Goal: Information Seeking & Learning: Learn about a topic

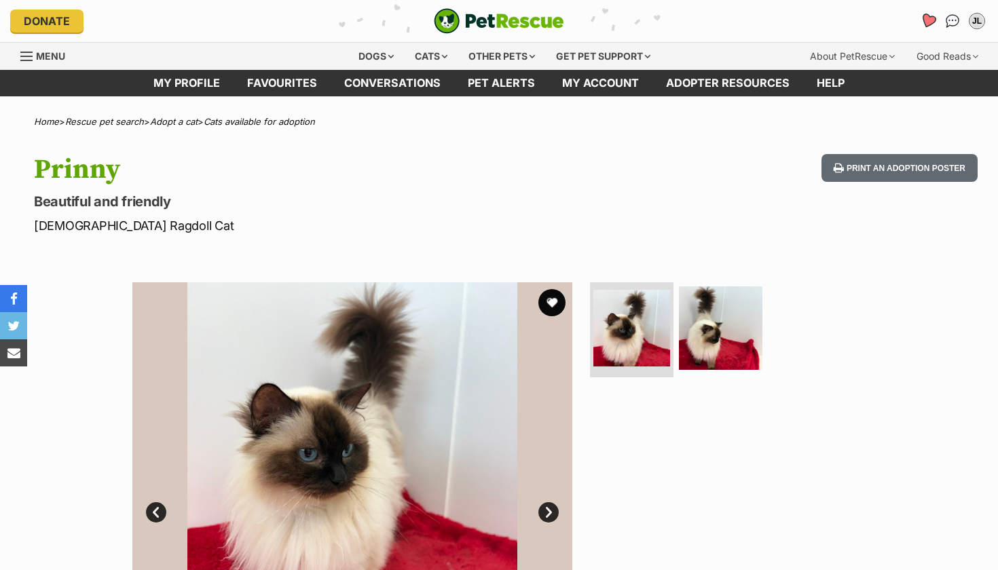
click at [920, 22] on icon "Favourites" at bounding box center [928, 21] width 18 height 18
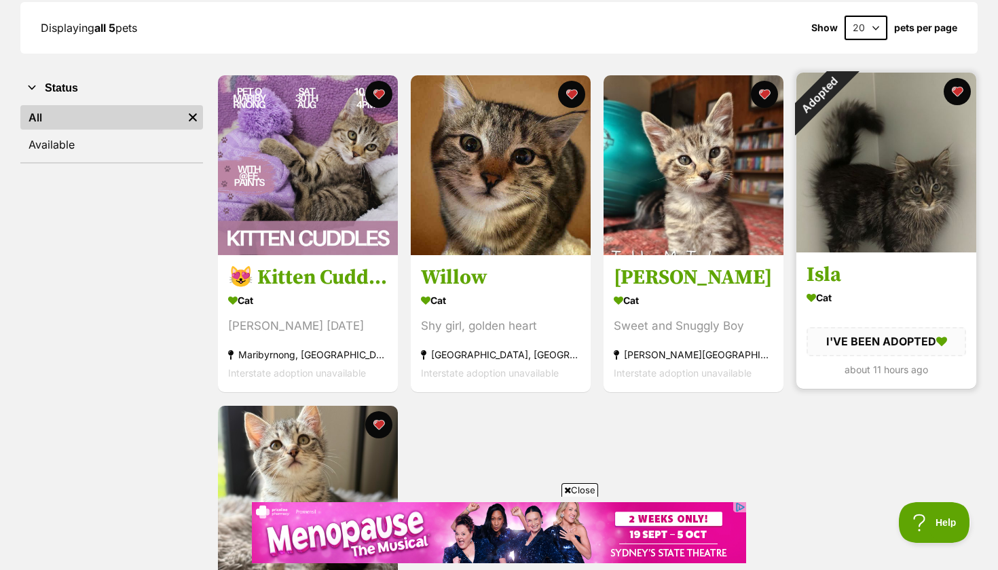
click at [842, 94] on div "Adopted" at bounding box center [818, 95] width 45 height 45
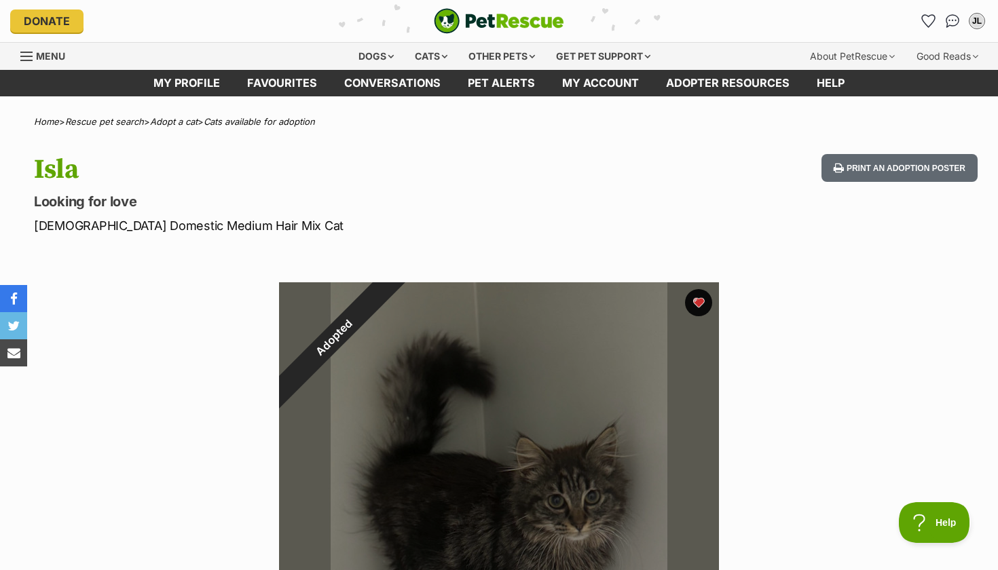
click at [389, 295] on div "Adopted" at bounding box center [334, 337] width 110 height 110
click at [926, 24] on icon "Favourites" at bounding box center [928, 21] width 16 height 16
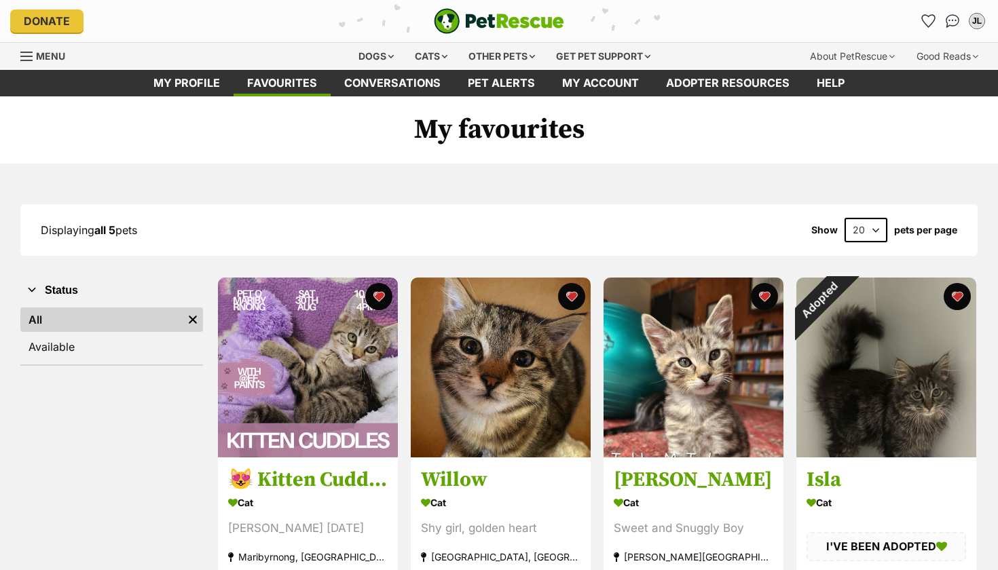
click at [962, 299] on div "Adopted Isla Cat I'VE BEEN ADOPTED about 11 hours ago" at bounding box center [886, 436] width 183 height 320
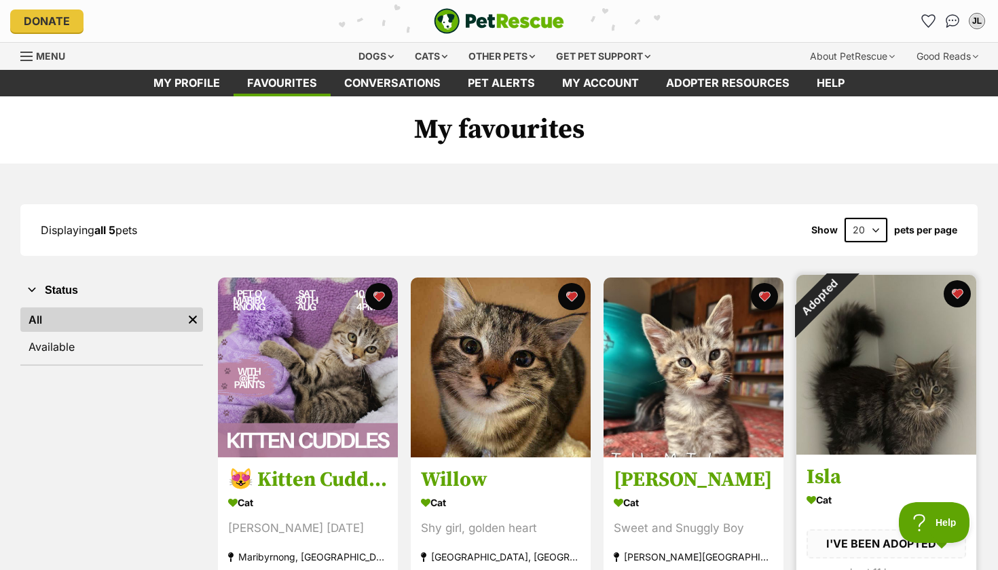
click at [842, 320] on div "Adopted" at bounding box center [818, 297] width 45 height 45
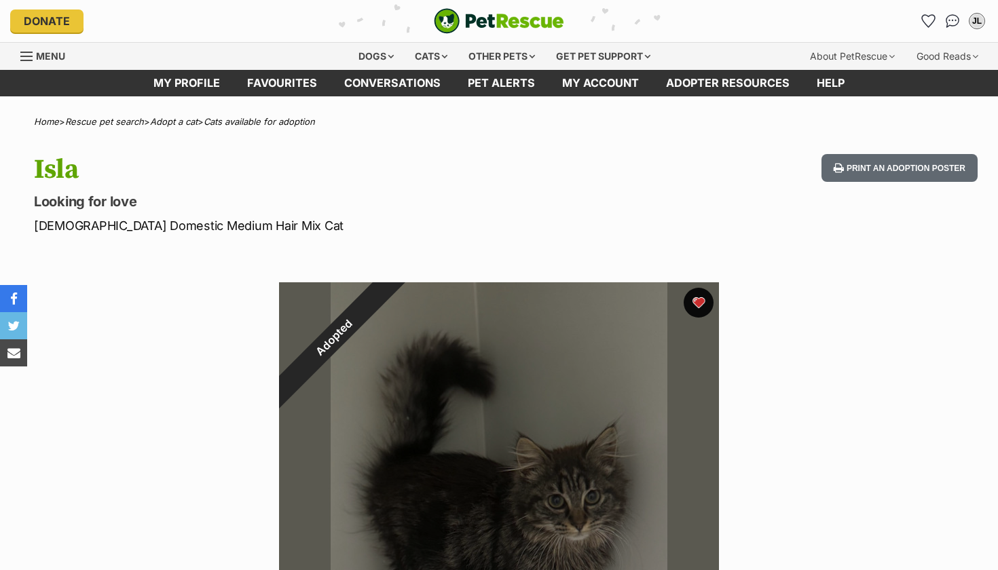
click at [697, 292] on button "favourite" at bounding box center [698, 303] width 30 height 30
click at [923, 26] on icon "Favourites" at bounding box center [928, 21] width 18 height 18
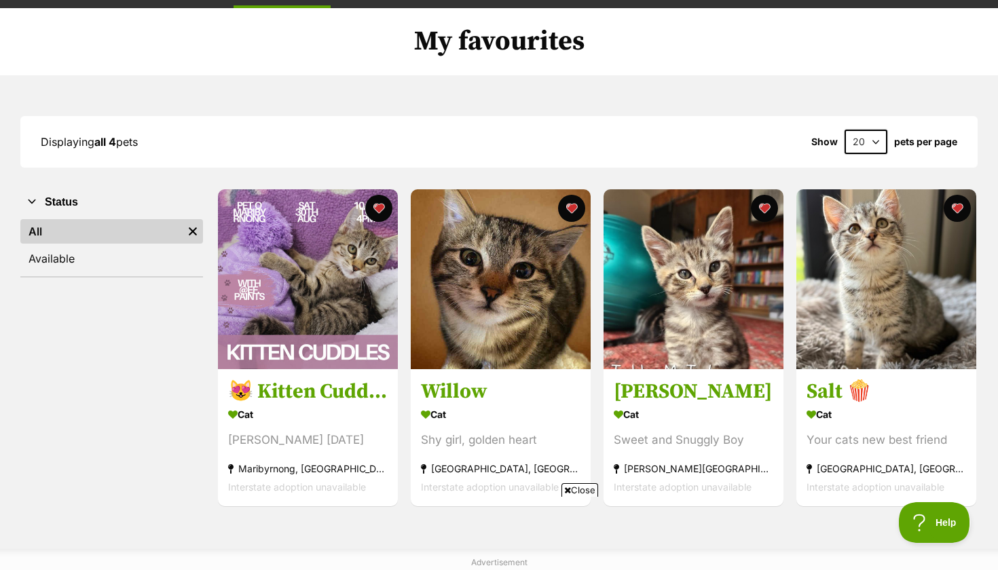
scroll to position [88, 0]
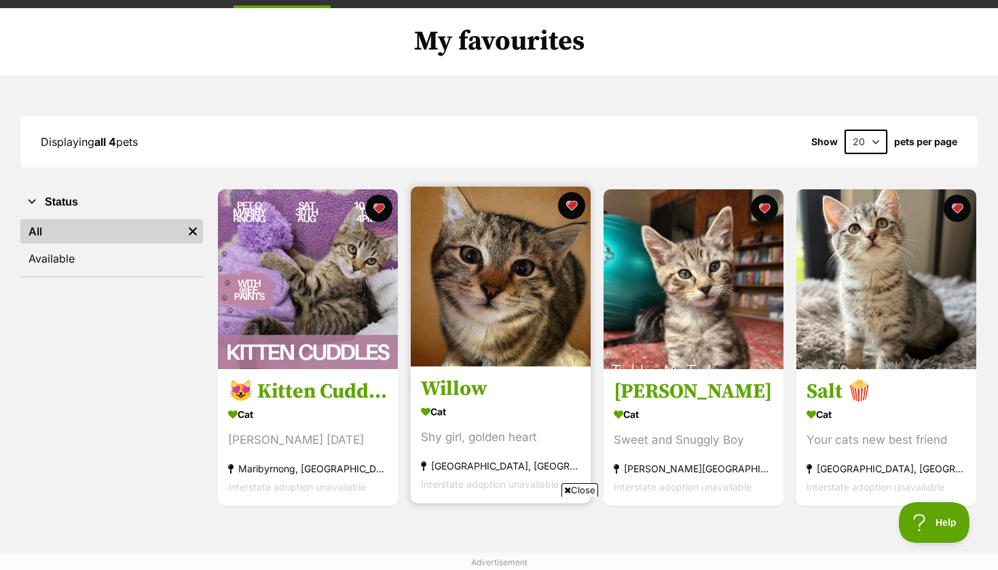
click at [542, 281] on img at bounding box center [501, 277] width 180 height 180
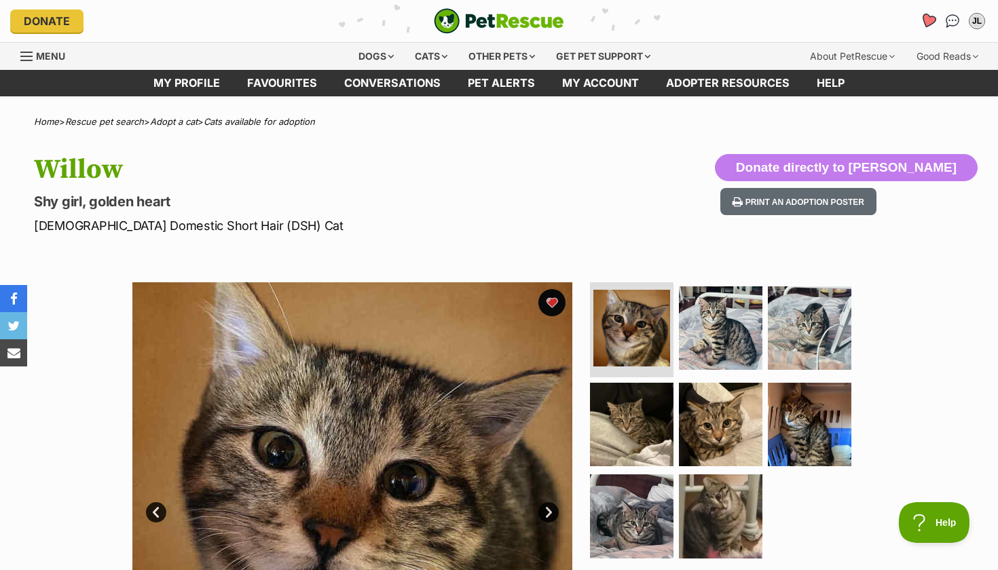
click at [922, 16] on icon "Favourites" at bounding box center [928, 21] width 18 height 18
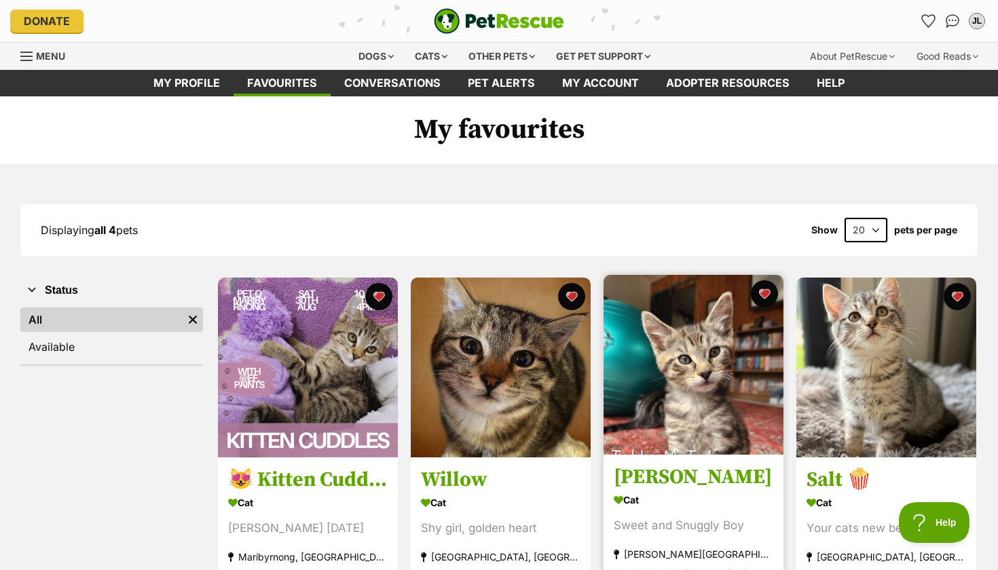
click at [739, 395] on img at bounding box center [693, 365] width 180 height 180
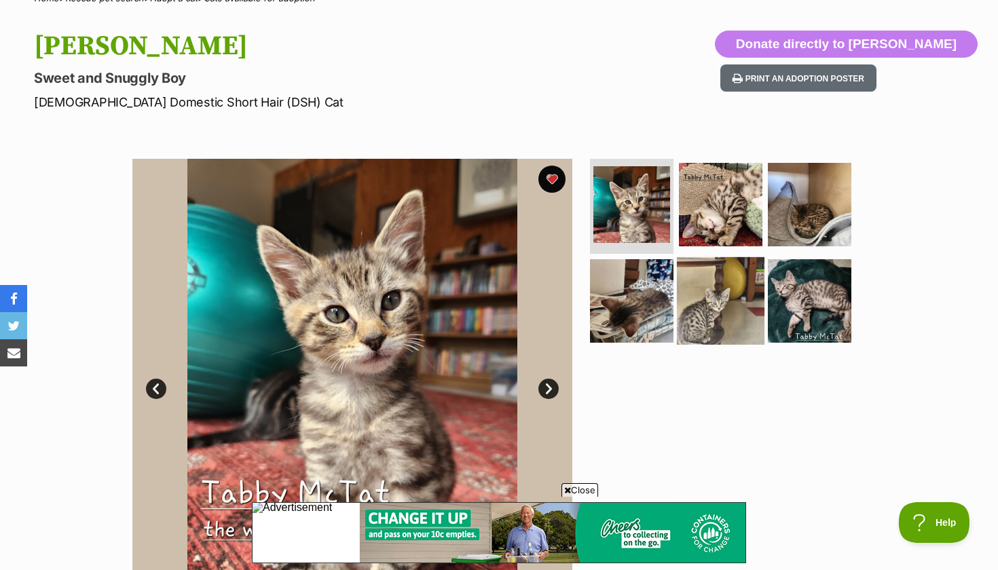
click at [720, 318] on img at bounding box center [721, 301] width 88 height 88
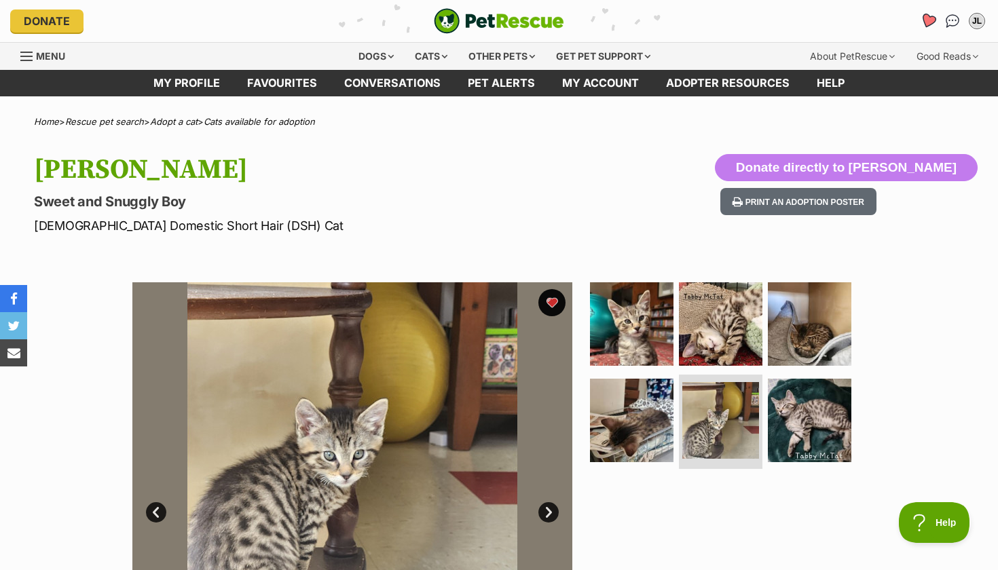
click at [924, 26] on icon "Favourites" at bounding box center [928, 21] width 18 height 18
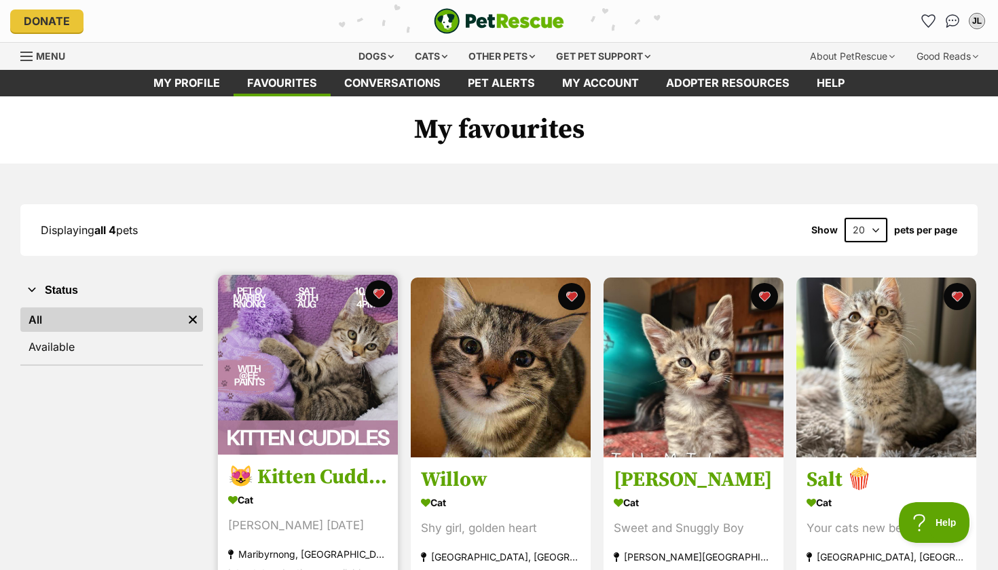
click at [324, 432] on img at bounding box center [308, 365] width 180 height 180
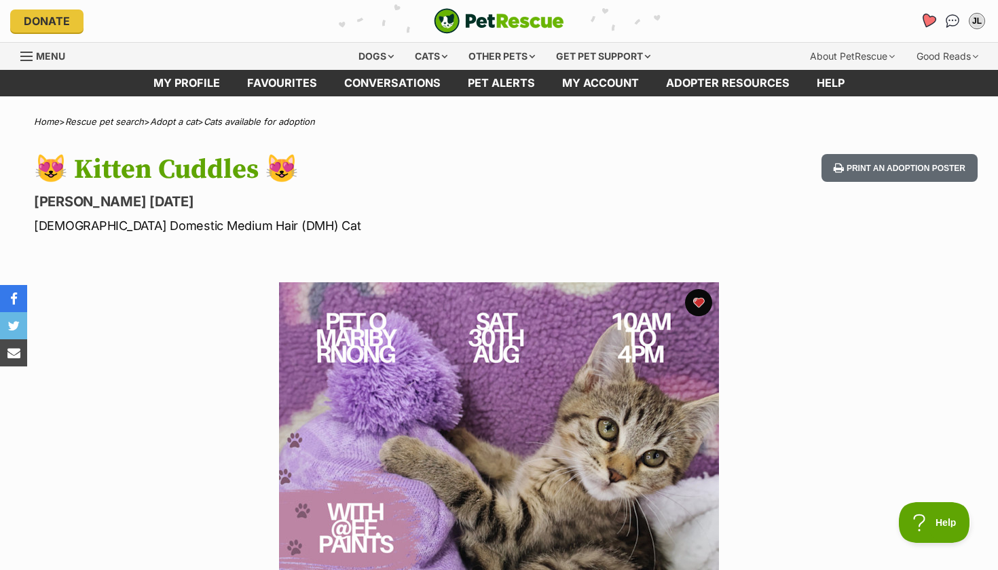
click at [930, 21] on icon "Favourites" at bounding box center [928, 21] width 16 height 16
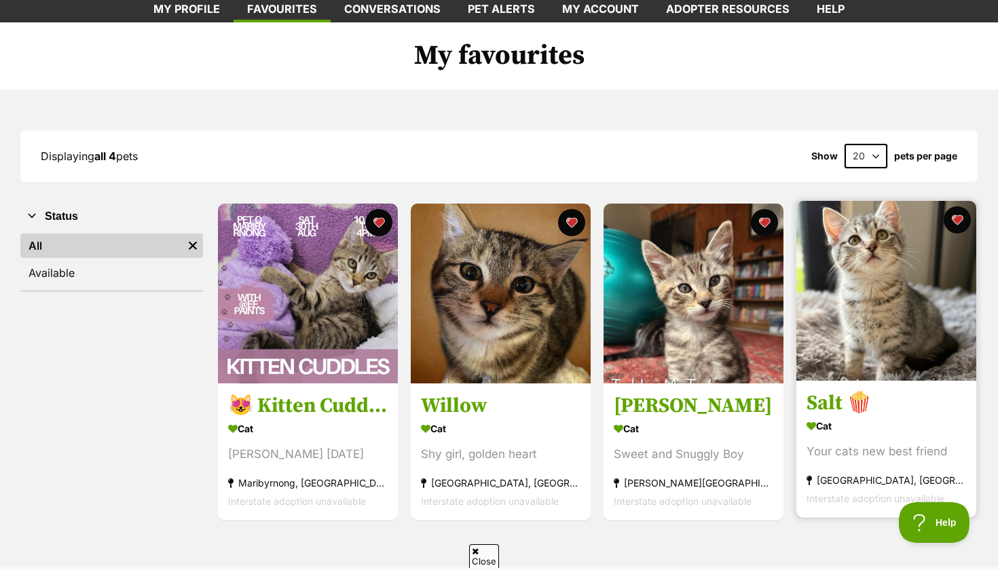
click at [821, 390] on link "Salt 🍿 Cat Your cats new best friend Coburg, VIC Interstate adoption unavailable" at bounding box center [886, 450] width 180 height 138
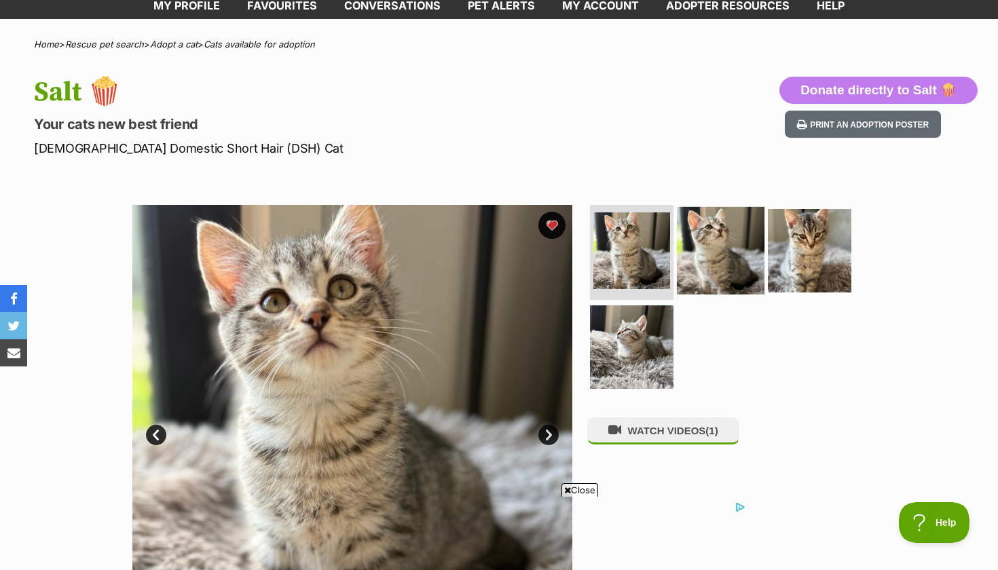
click at [716, 255] on img at bounding box center [721, 251] width 88 height 88
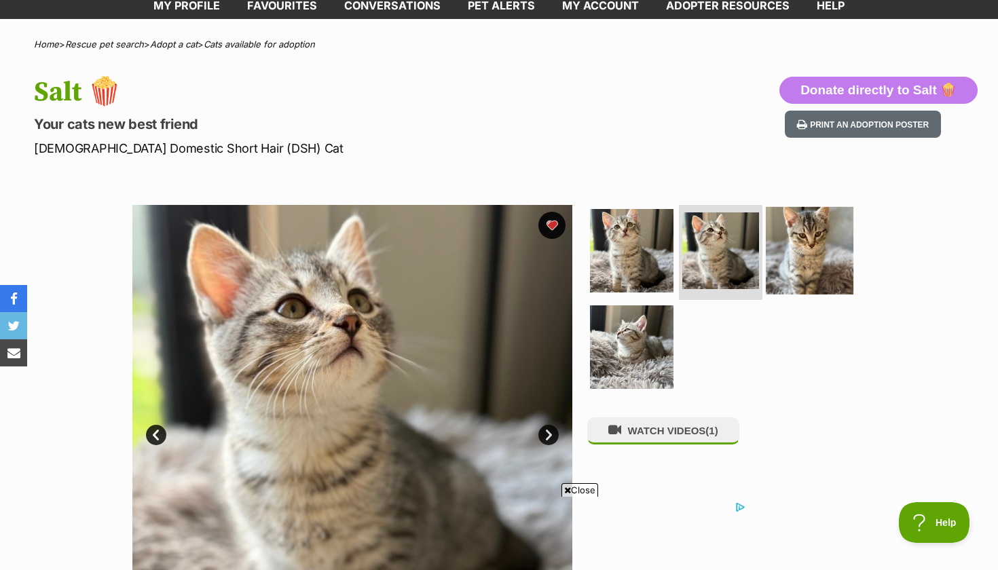
click at [787, 258] on img at bounding box center [810, 251] width 88 height 88
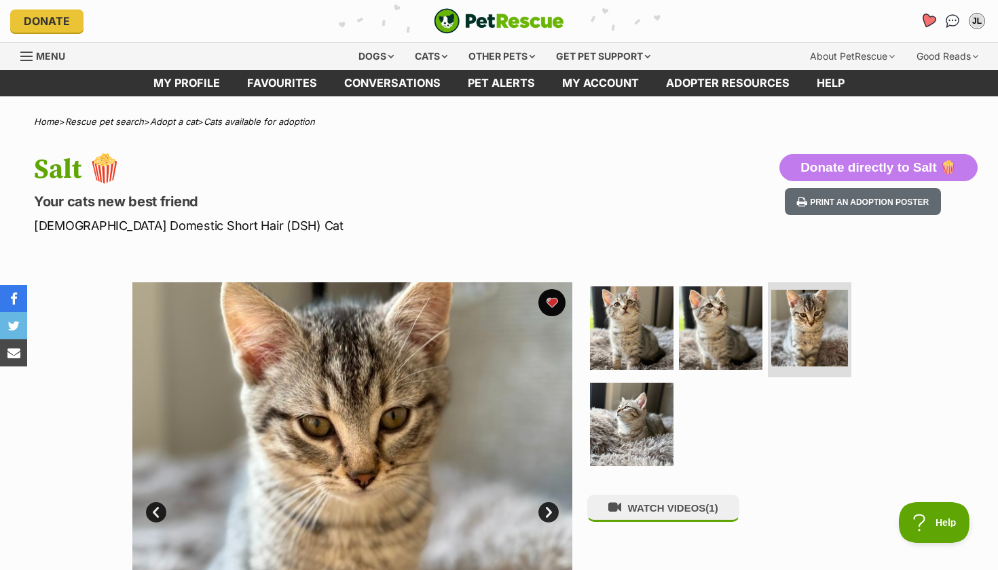
click at [921, 25] on icon "Favourites" at bounding box center [928, 21] width 18 height 18
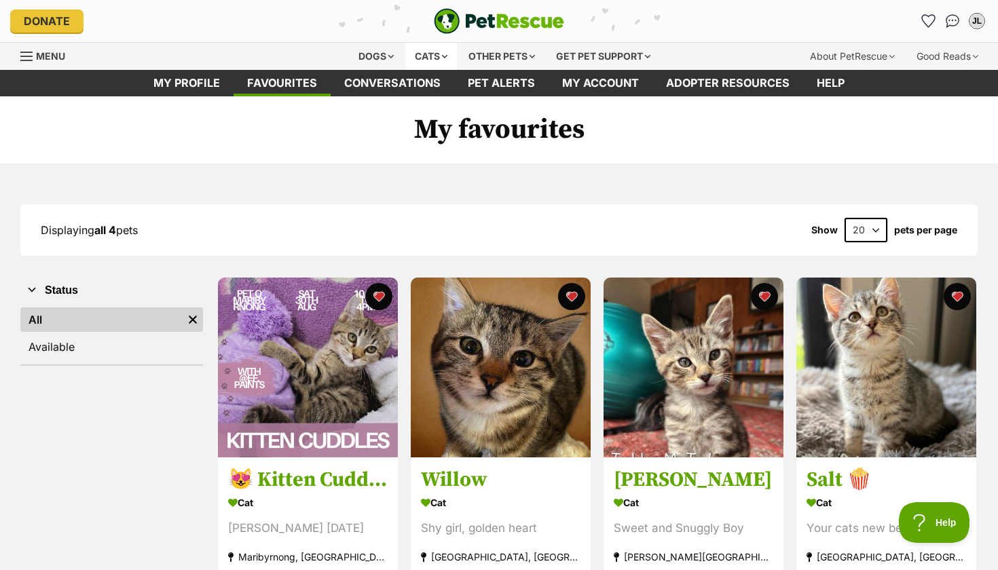
click at [422, 57] on div "Cats" at bounding box center [431, 56] width 52 height 27
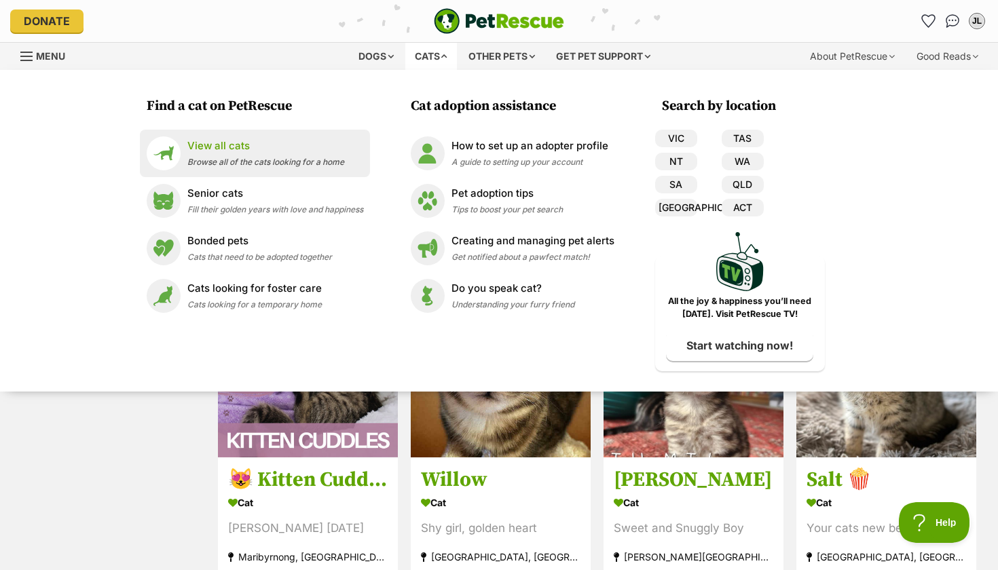
click at [220, 155] on div "View all cats Browse all of the cats looking for a home" at bounding box center [265, 152] width 157 height 29
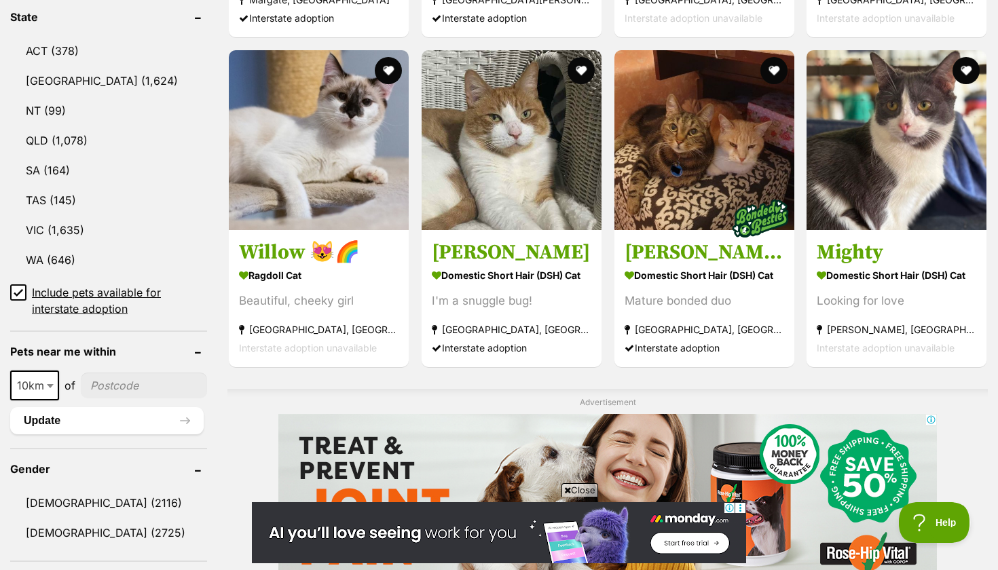
scroll to position [748, 0]
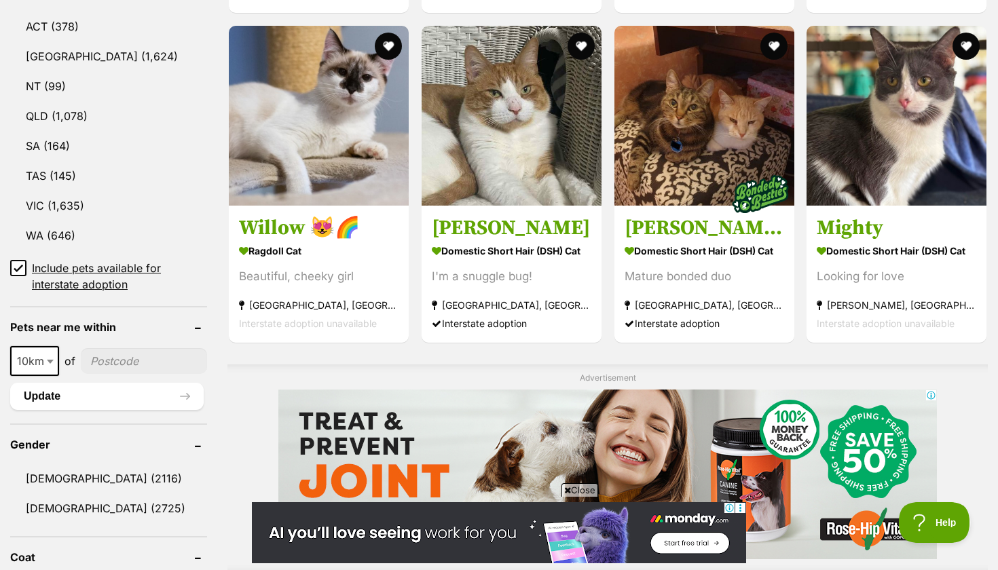
click at [123, 354] on input"] "postcode" at bounding box center [144, 361] width 126 height 26
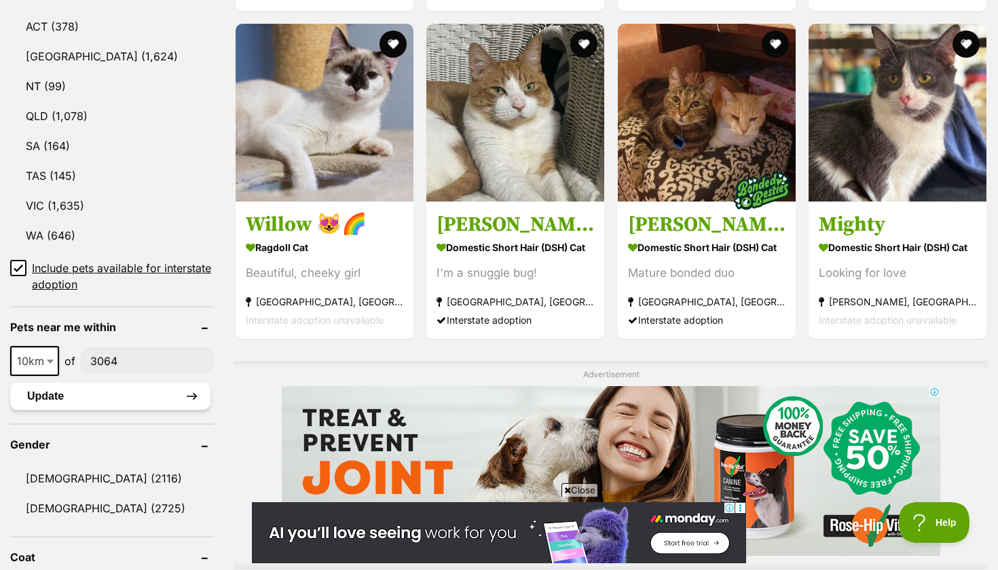
type input"] "3064"
click at [100, 401] on button "Update" at bounding box center [110, 396] width 200 height 27
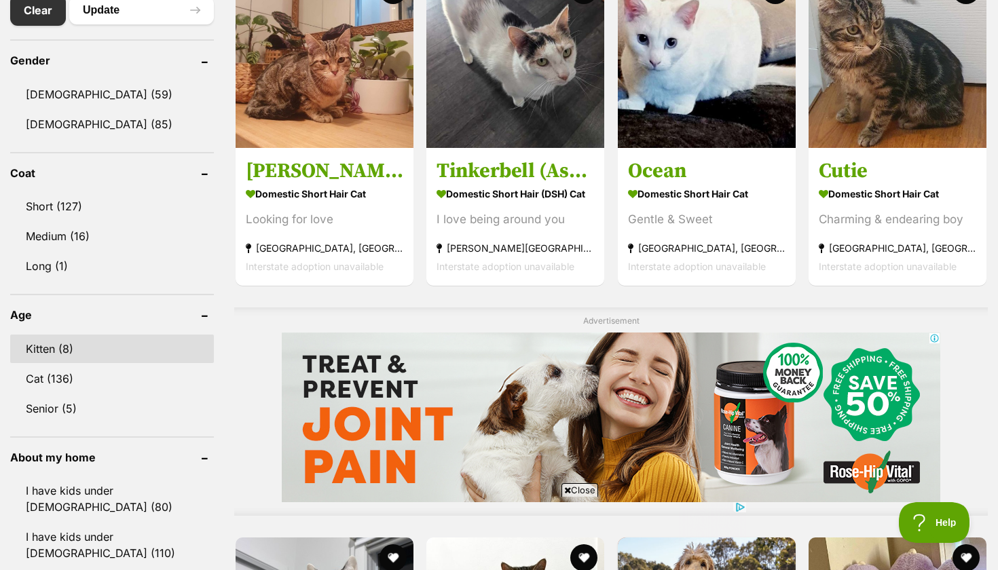
scroll to position [816, 0]
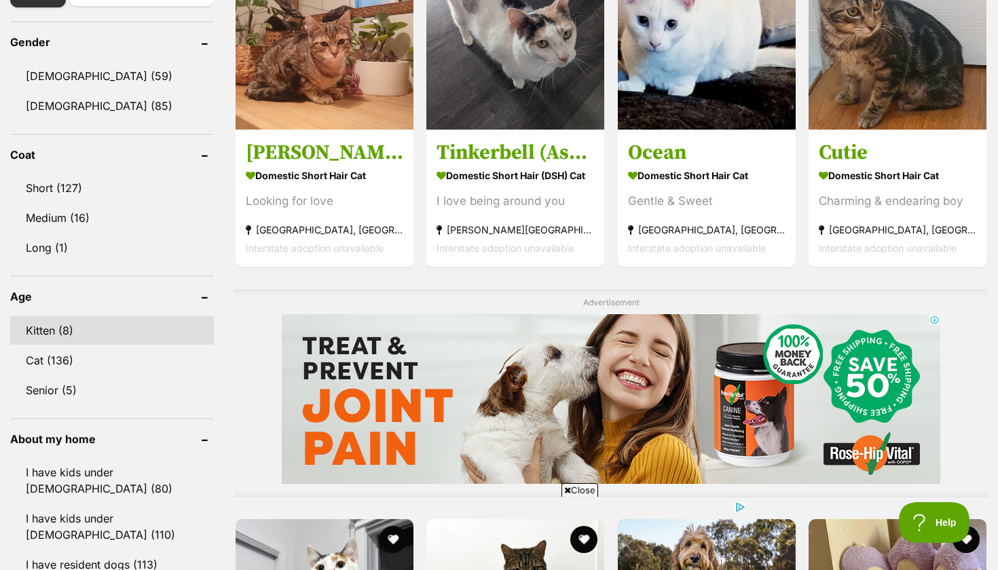
click at [76, 325] on link "Kitten (8)" at bounding box center [112, 330] width 204 height 29
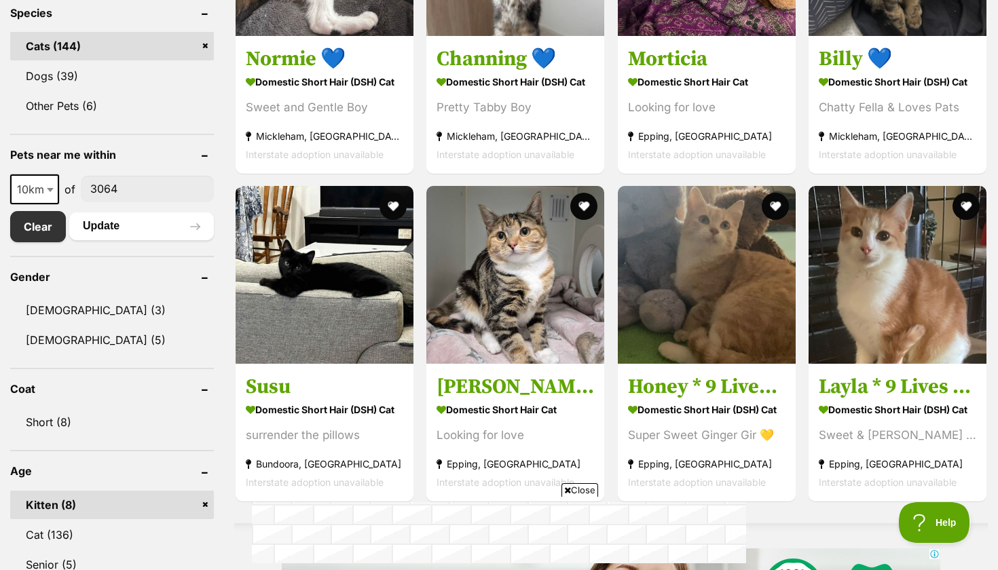
scroll to position [438, 0]
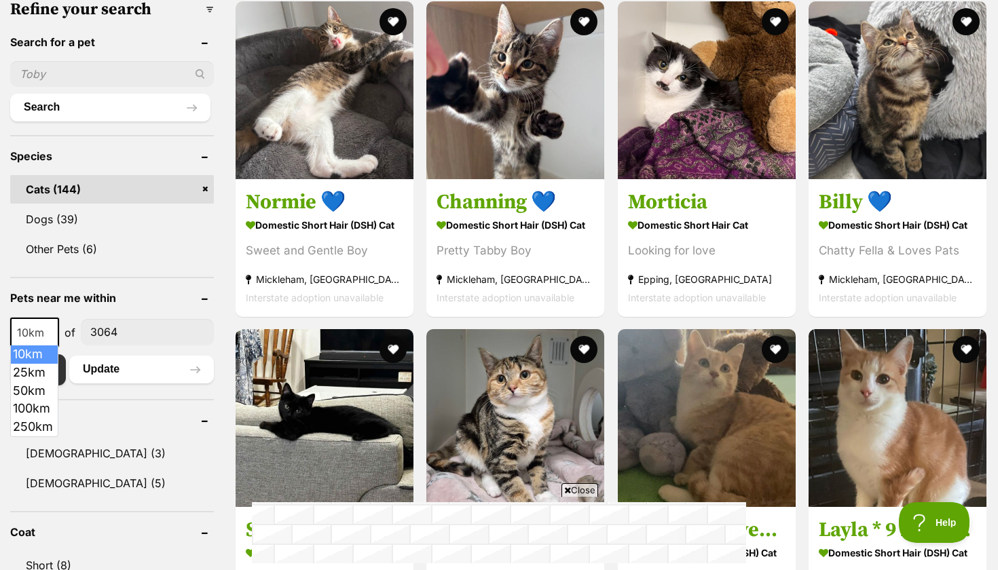
click at [51, 334] on b at bounding box center [50, 333] width 7 height 4
select select "25"
click at [174, 373] on button "Update" at bounding box center [141, 369] width 145 height 27
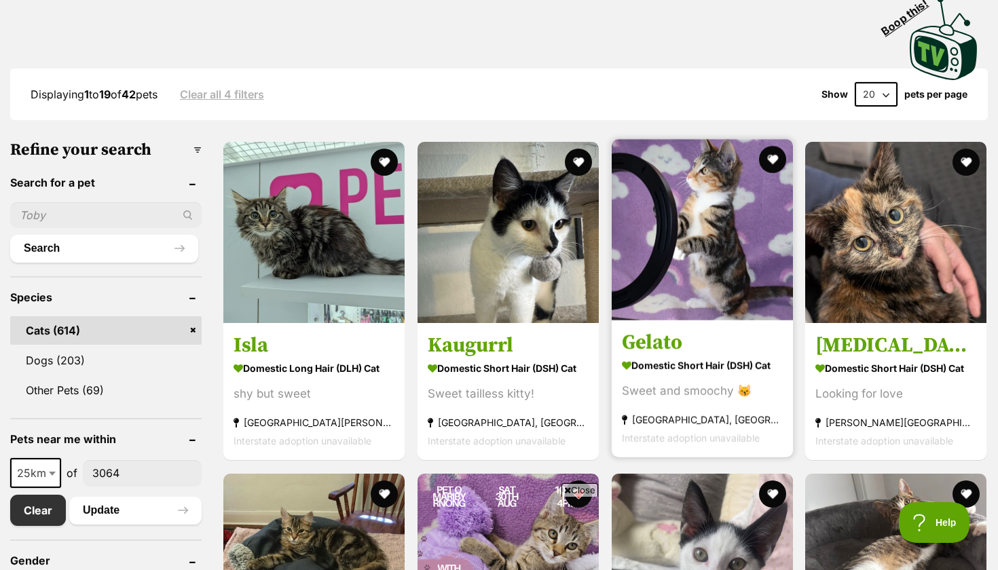
scroll to position [302, 0]
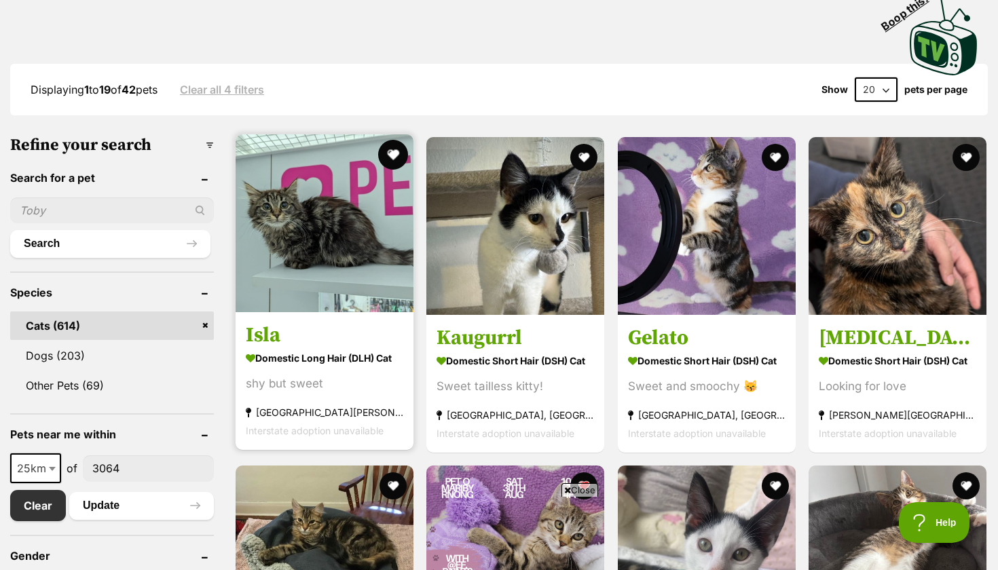
click at [394, 162] on button "favourite" at bounding box center [393, 155] width 30 height 30
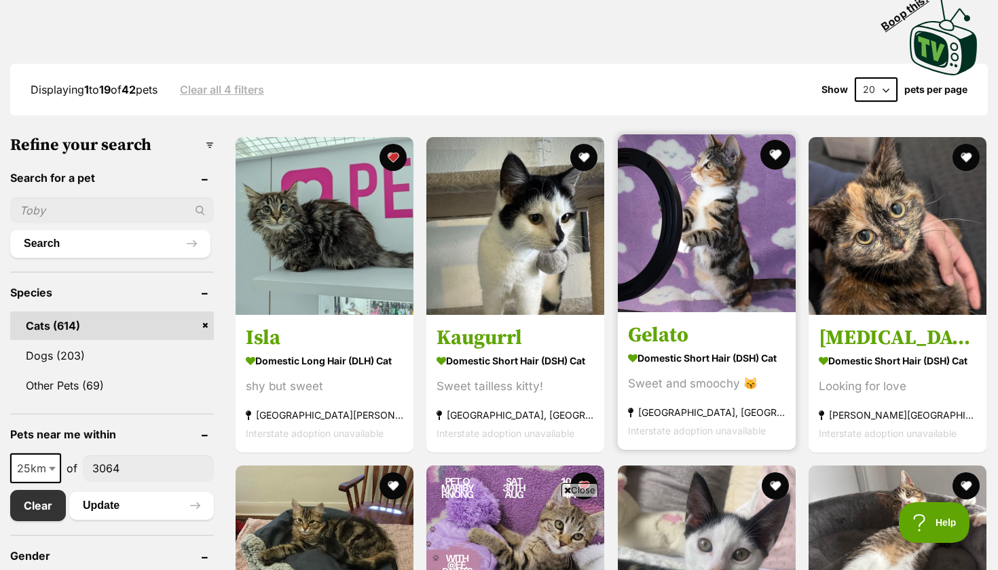
click at [780, 154] on button "favourite" at bounding box center [775, 155] width 30 height 30
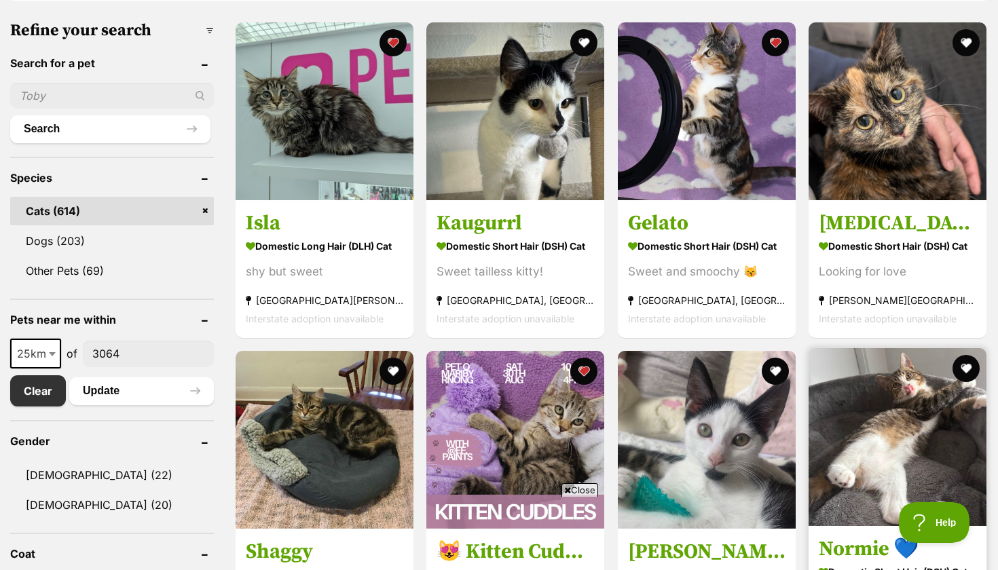
scroll to position [383, 0]
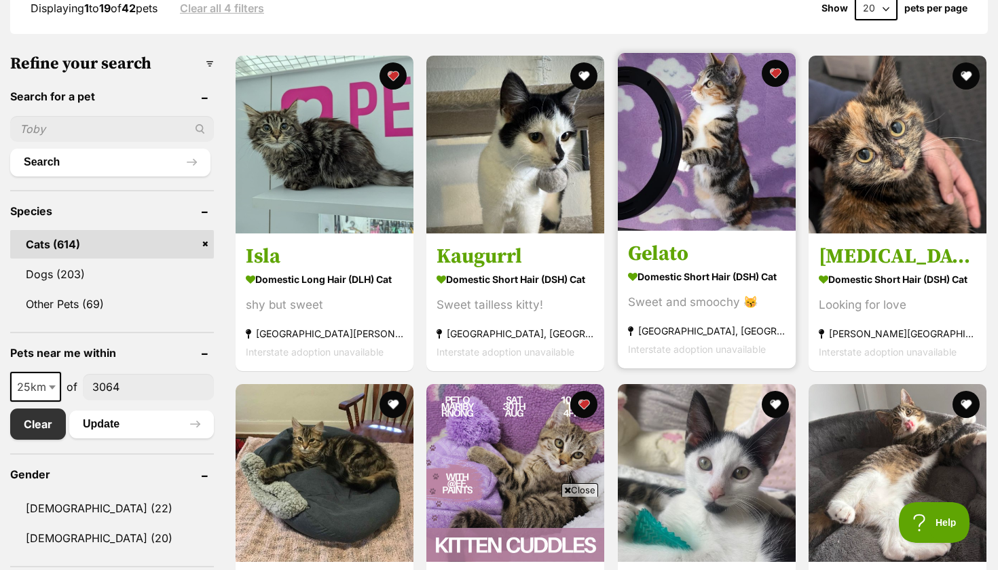
click at [739, 208] on img at bounding box center [707, 142] width 178 height 178
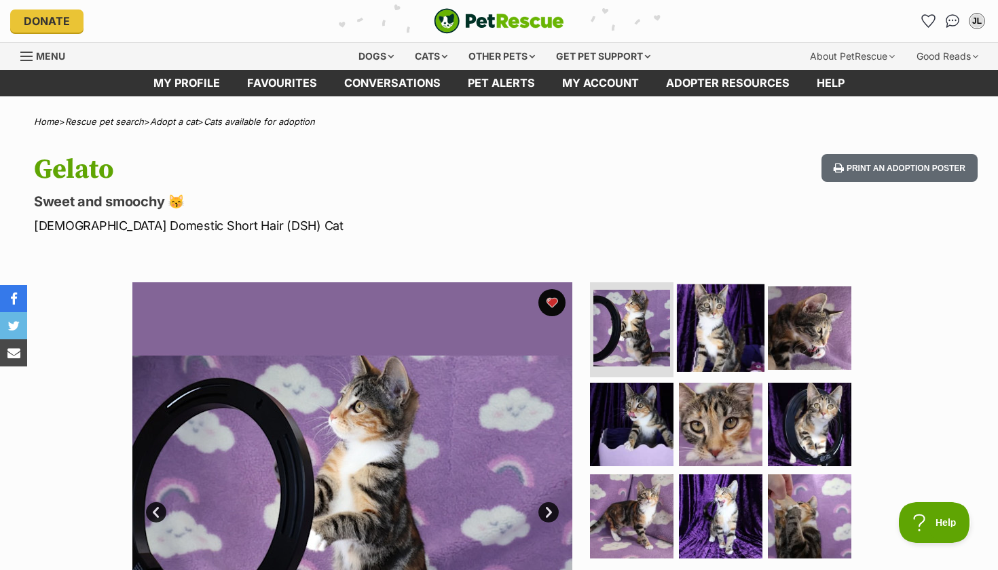
click at [737, 325] on img at bounding box center [721, 328] width 88 height 88
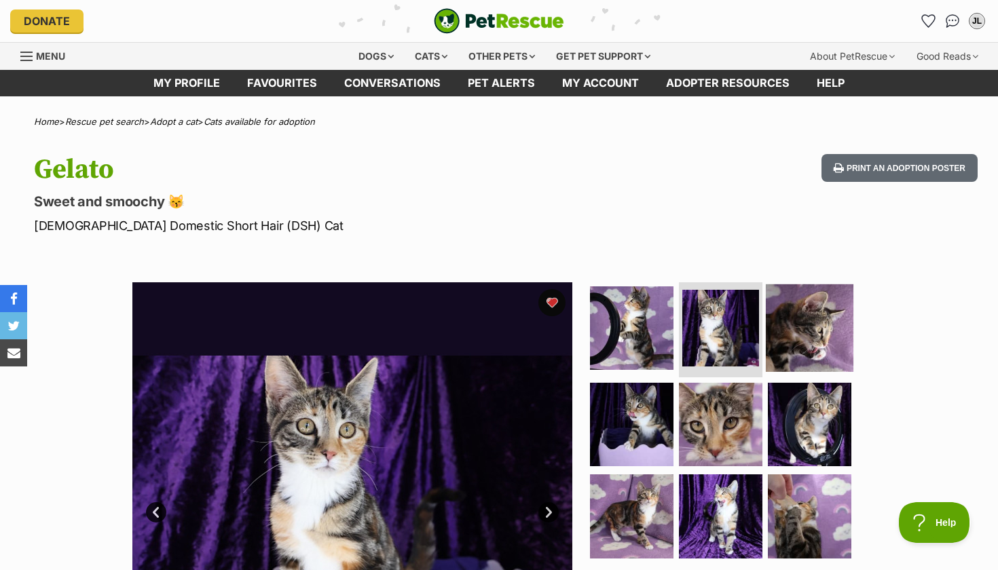
click at [787, 328] on img at bounding box center [810, 328] width 88 height 88
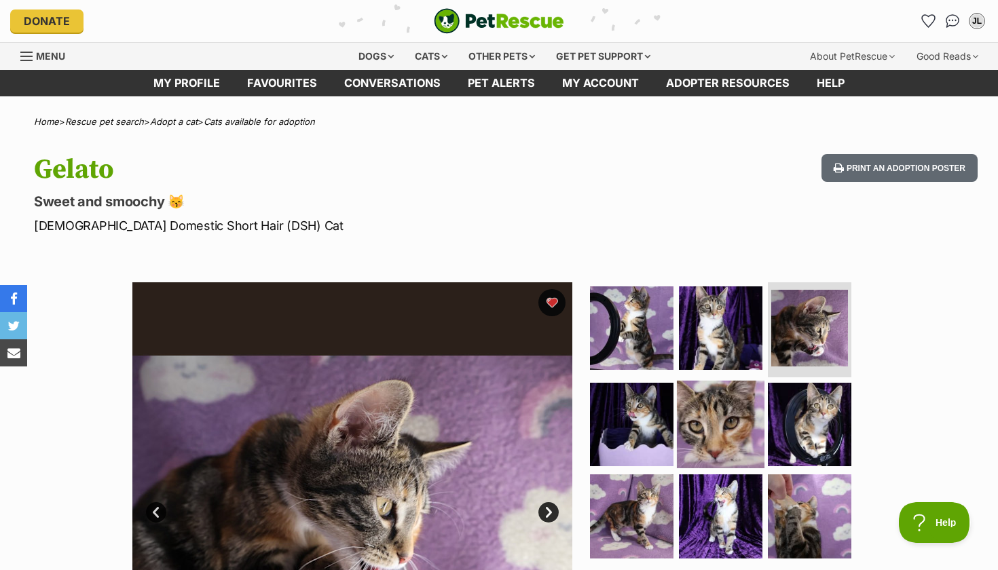
click at [730, 415] on img at bounding box center [721, 424] width 88 height 88
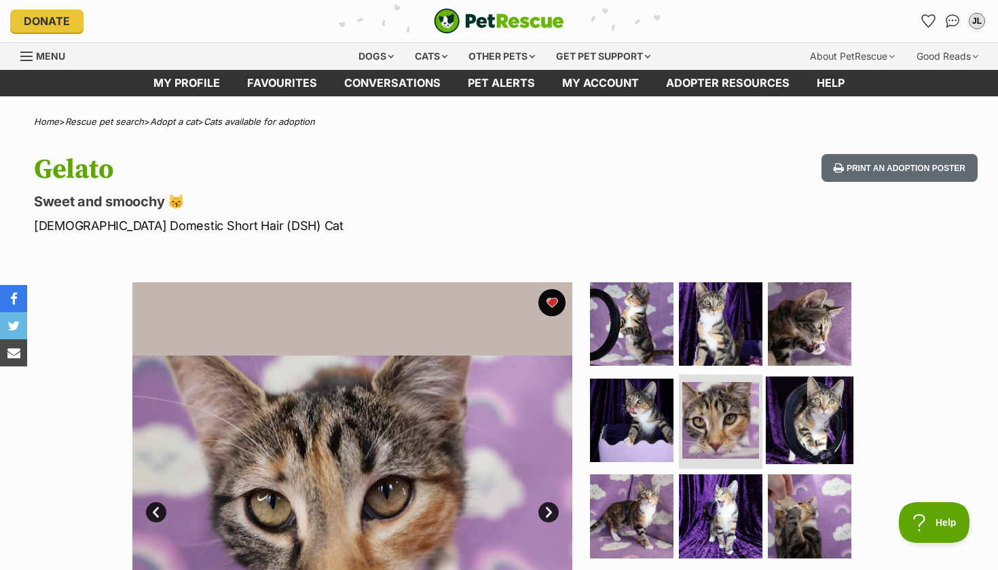
click at [787, 417] on img at bounding box center [810, 420] width 88 height 88
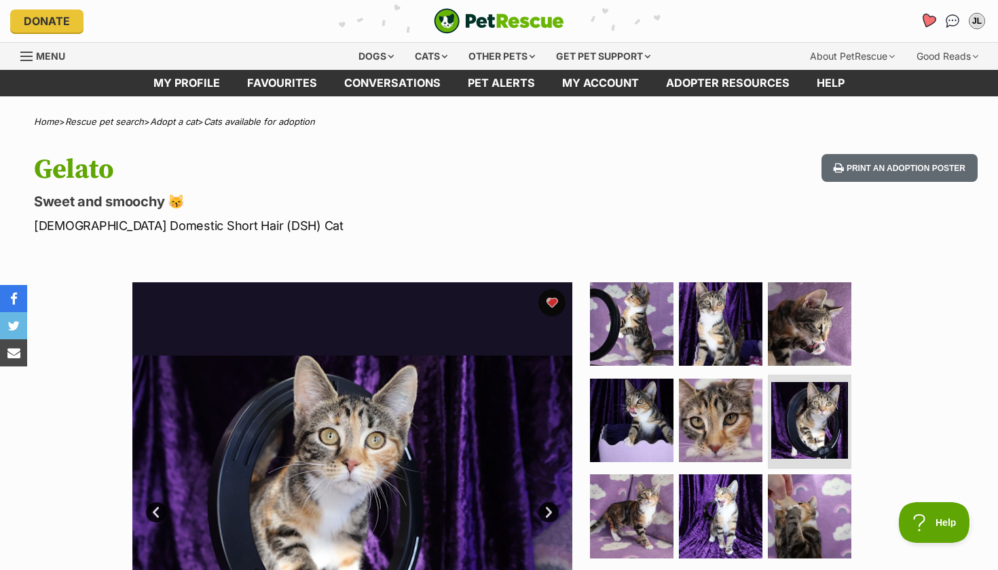
click at [930, 20] on icon "Favourites" at bounding box center [928, 21] width 16 height 16
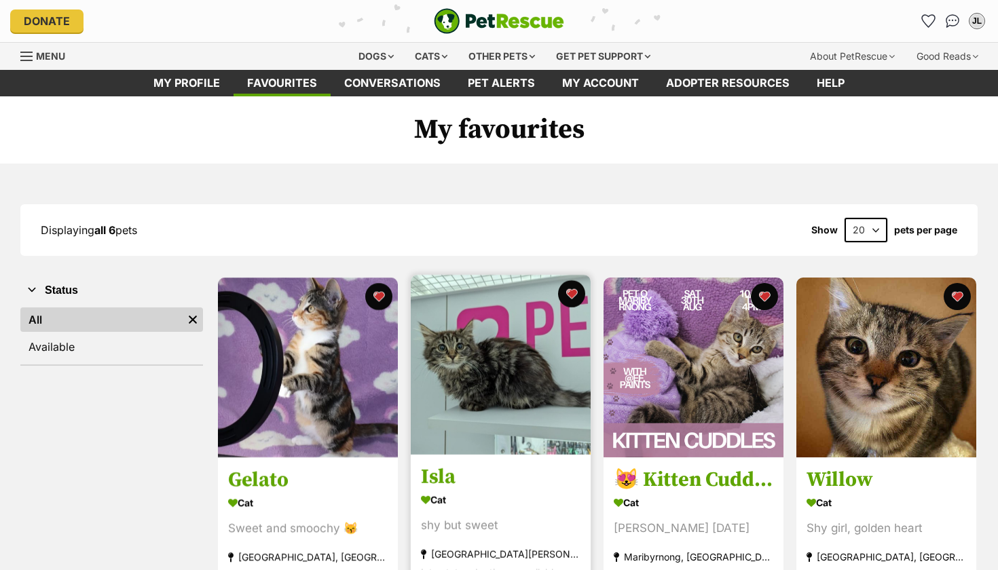
click at [491, 371] on img at bounding box center [501, 365] width 180 height 180
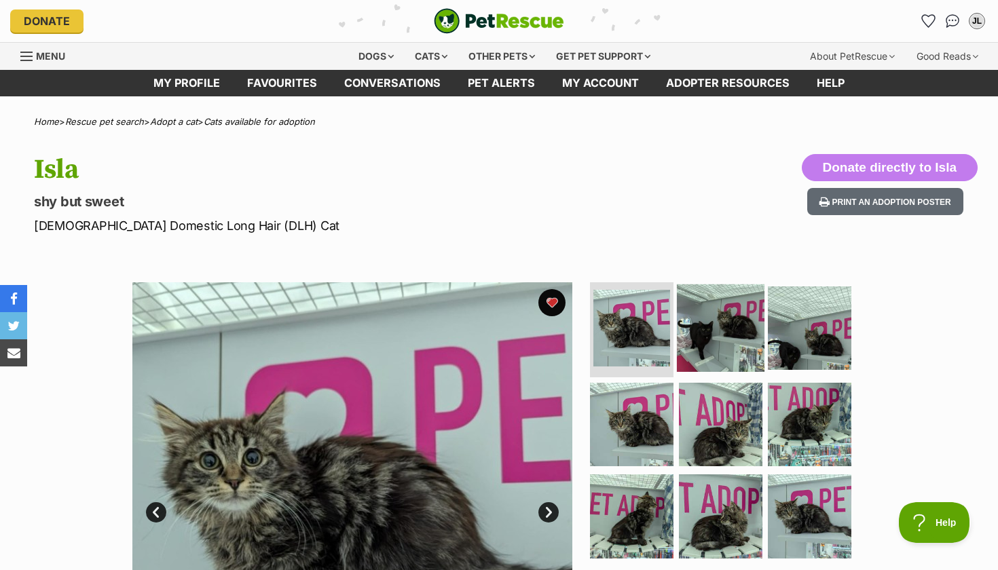
click at [715, 341] on img at bounding box center [721, 328] width 88 height 88
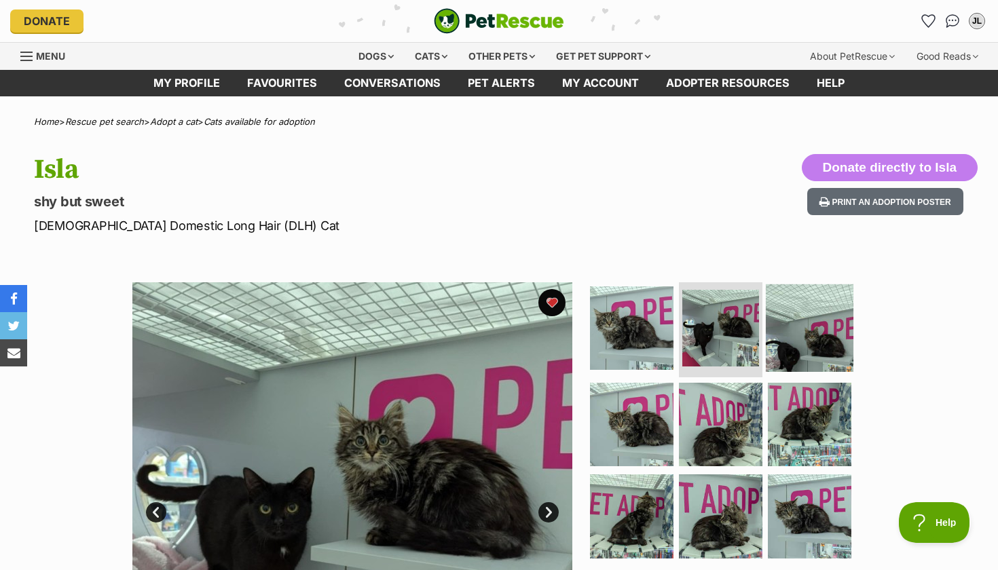
click at [814, 346] on img at bounding box center [810, 328] width 88 height 88
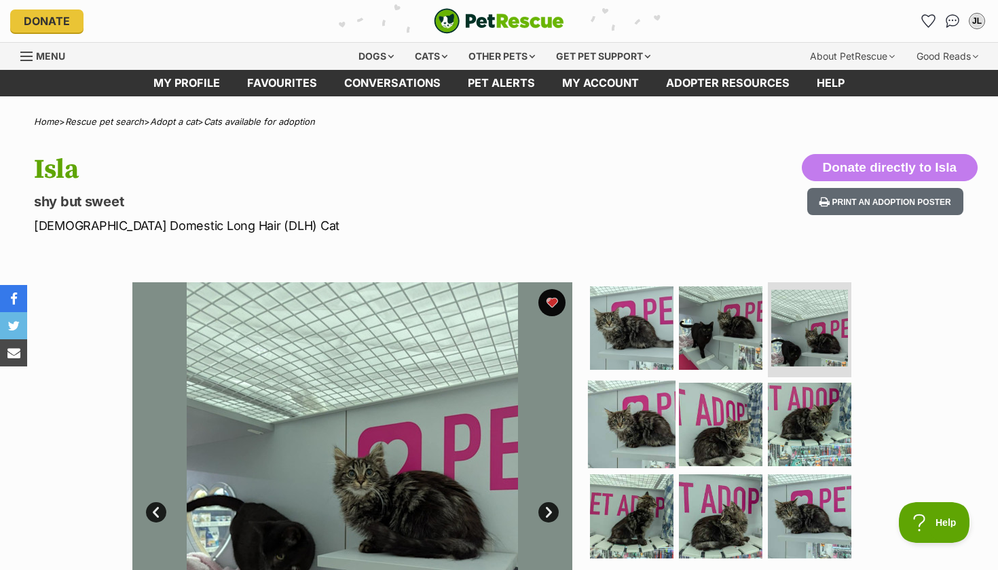
click at [656, 437] on img at bounding box center [632, 424] width 88 height 88
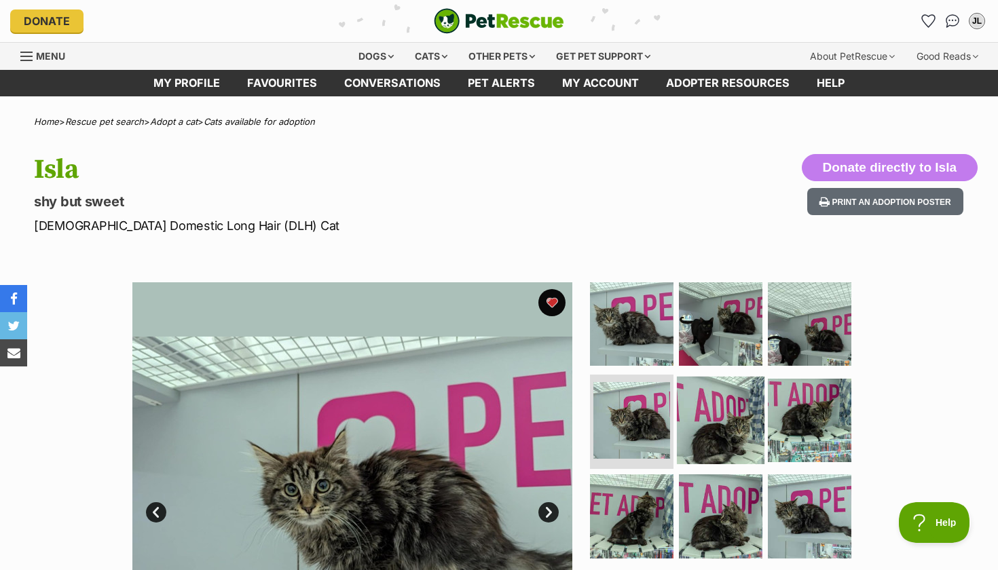
click at [704, 433] on img at bounding box center [721, 420] width 88 height 88
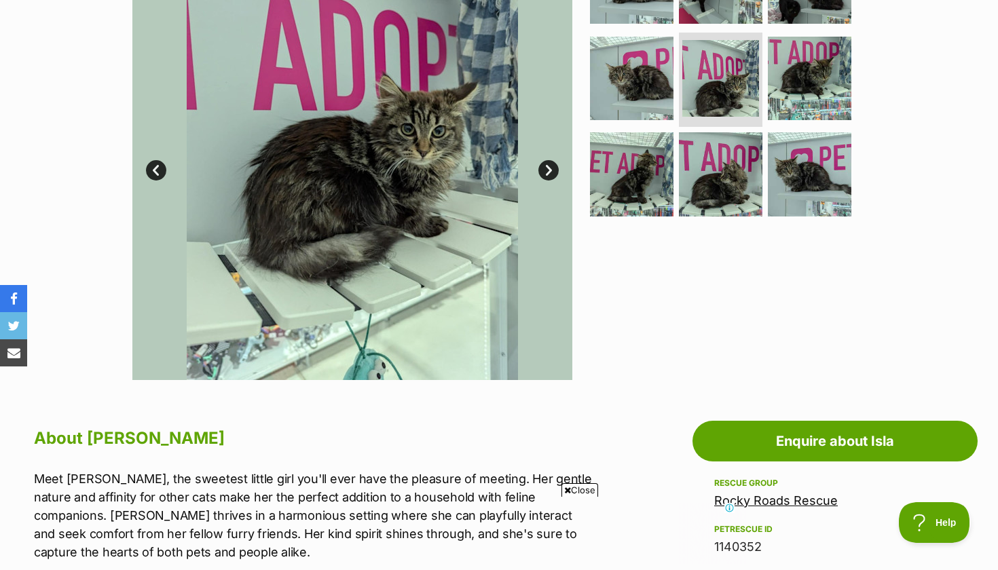
scroll to position [343, 0]
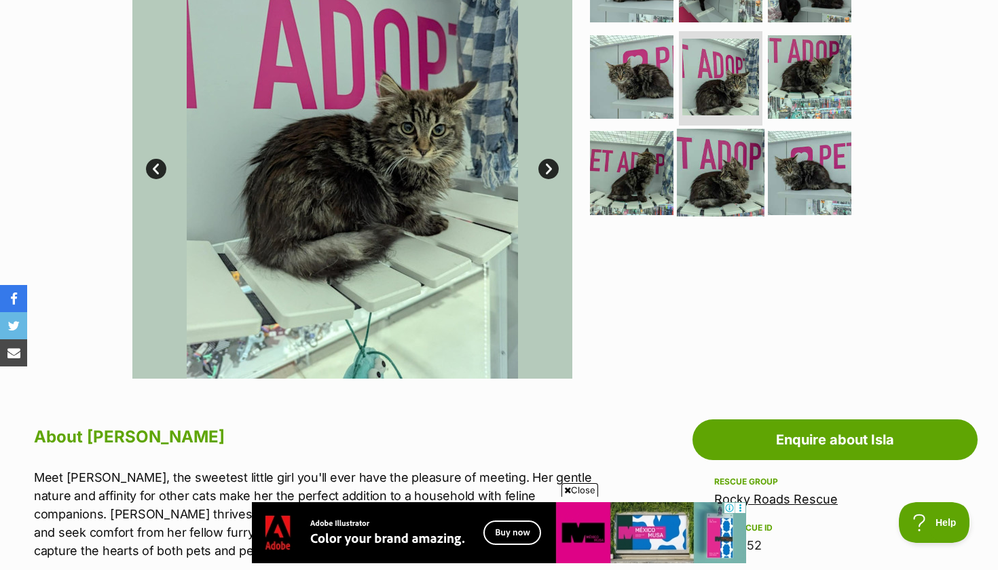
click at [712, 185] on img at bounding box center [721, 173] width 88 height 88
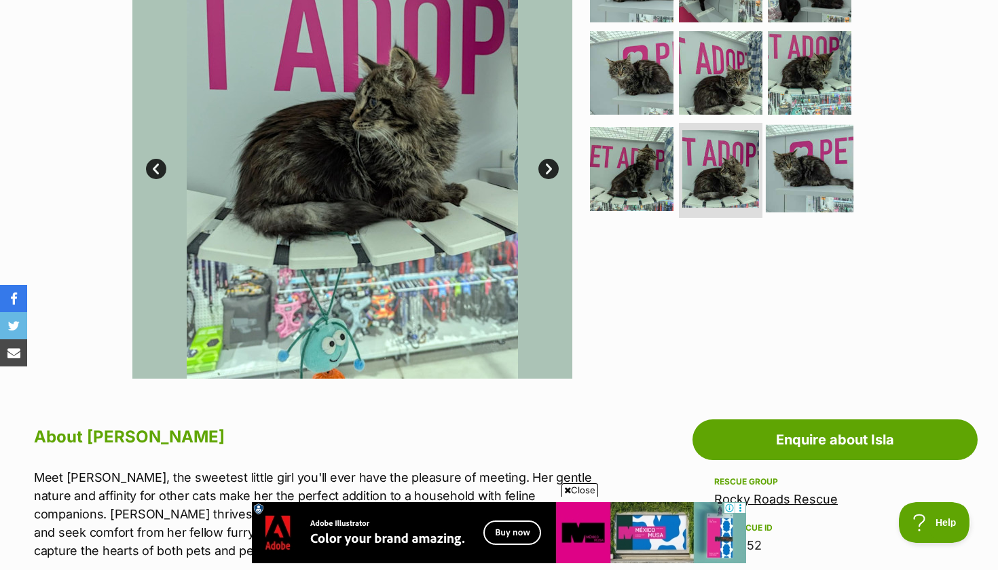
click at [788, 183] on img at bounding box center [810, 169] width 88 height 88
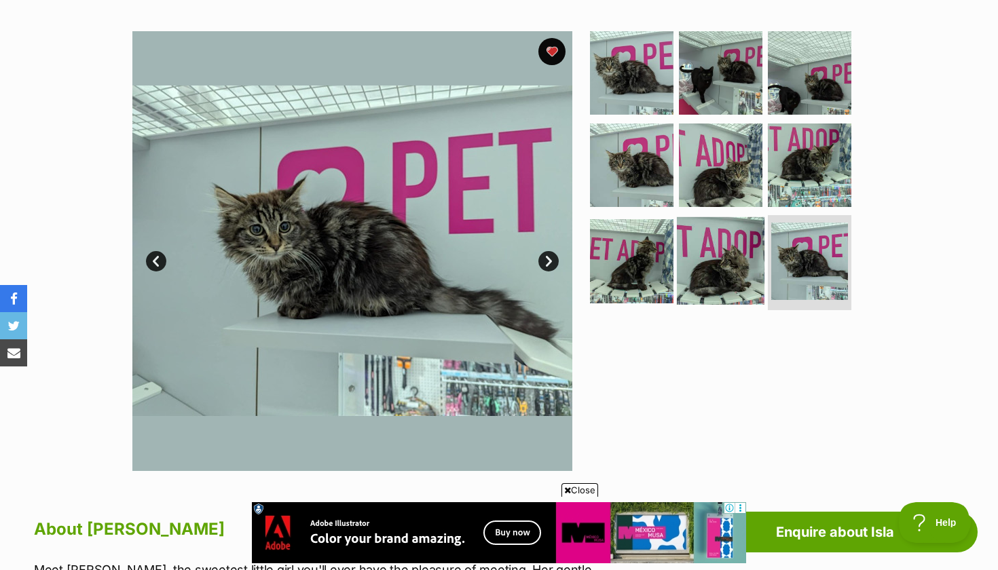
scroll to position [240, 0]
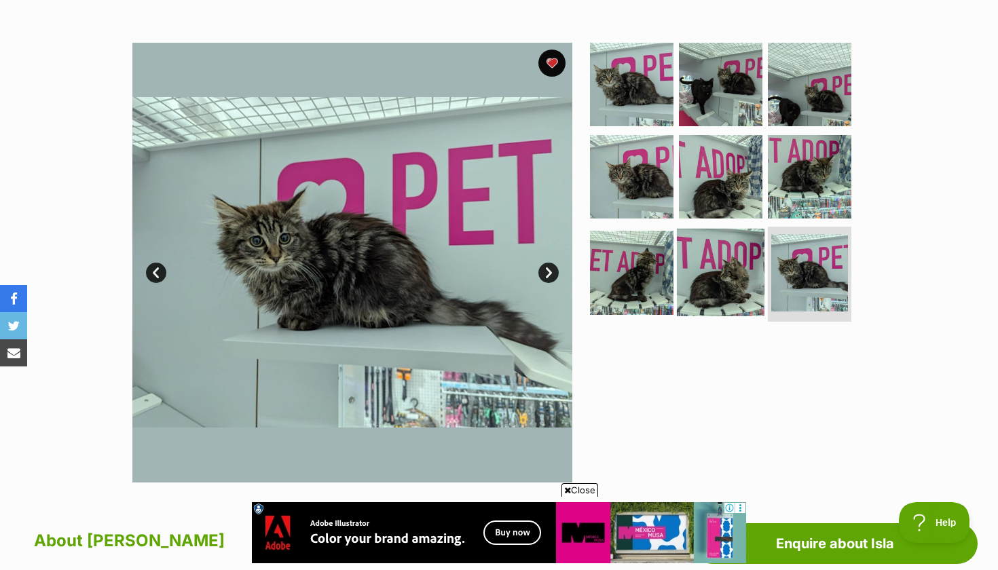
click at [734, 258] on img at bounding box center [721, 273] width 88 height 88
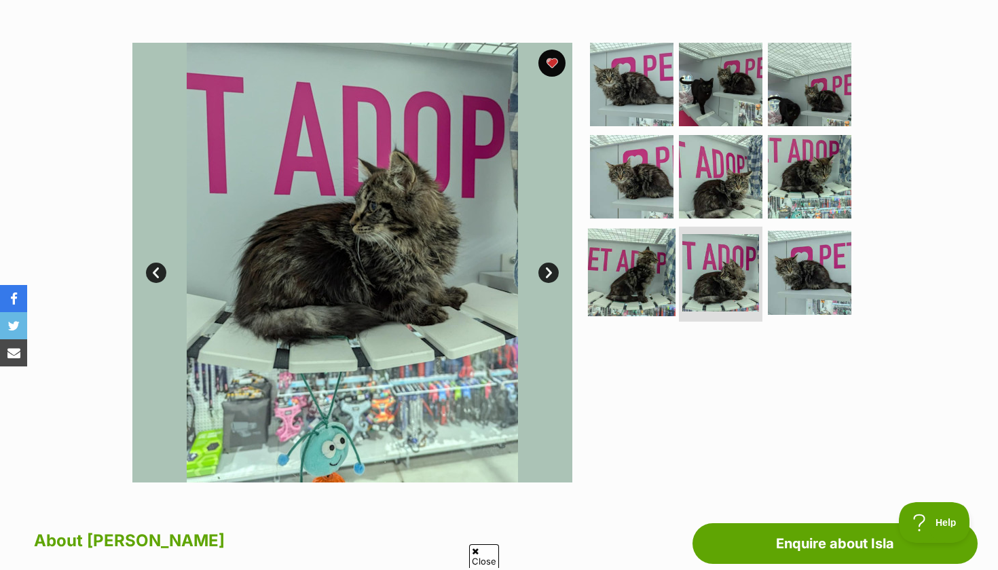
click at [627, 287] on img at bounding box center [632, 273] width 88 height 88
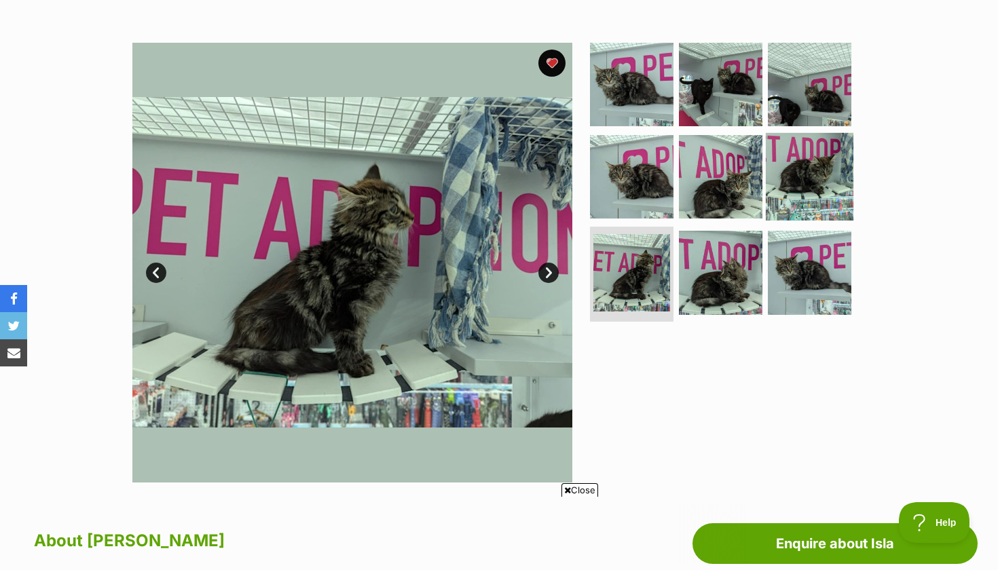
scroll to position [0, 0]
click at [823, 155] on img at bounding box center [810, 176] width 88 height 88
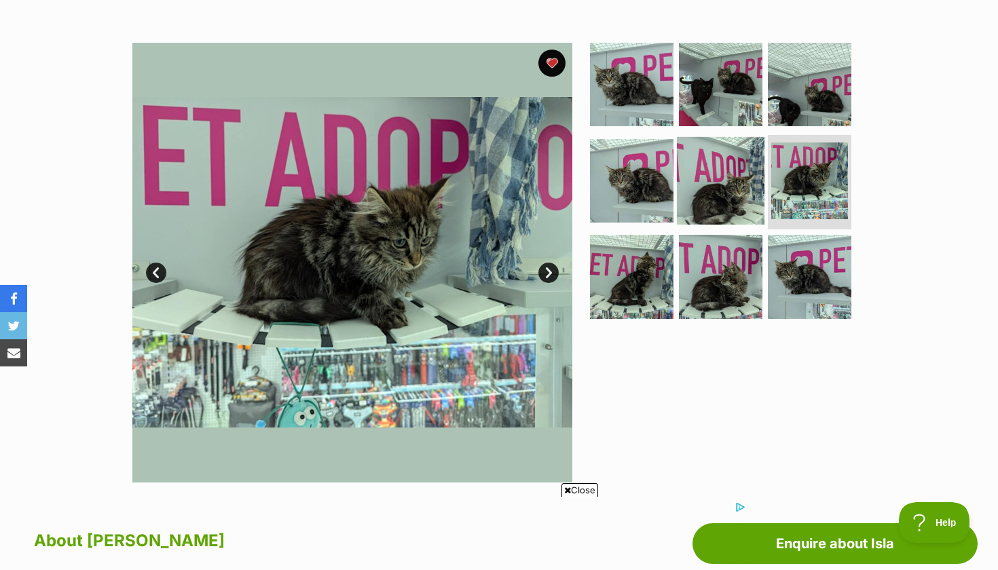
click at [703, 200] on img at bounding box center [721, 180] width 88 height 88
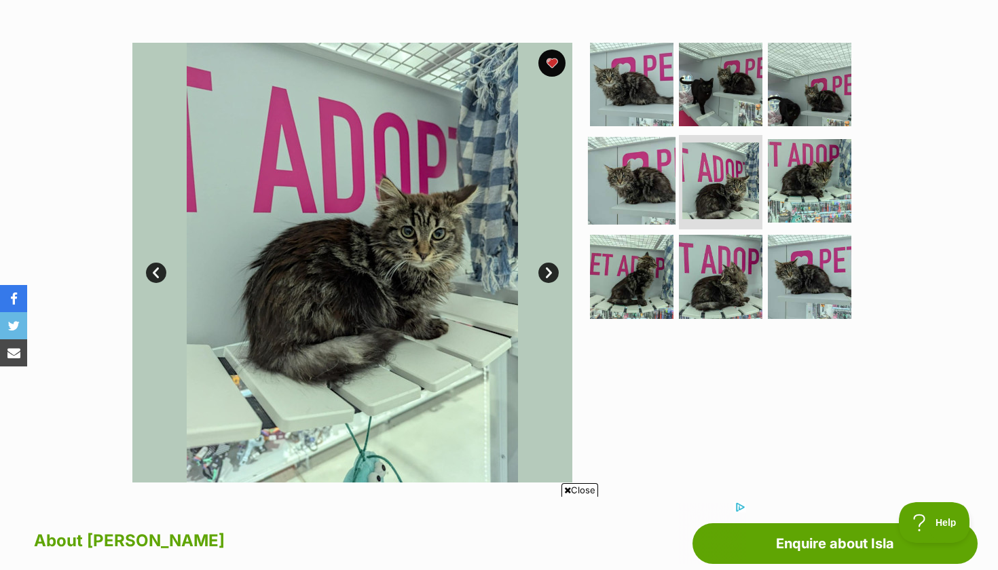
click at [615, 189] on img at bounding box center [632, 180] width 88 height 88
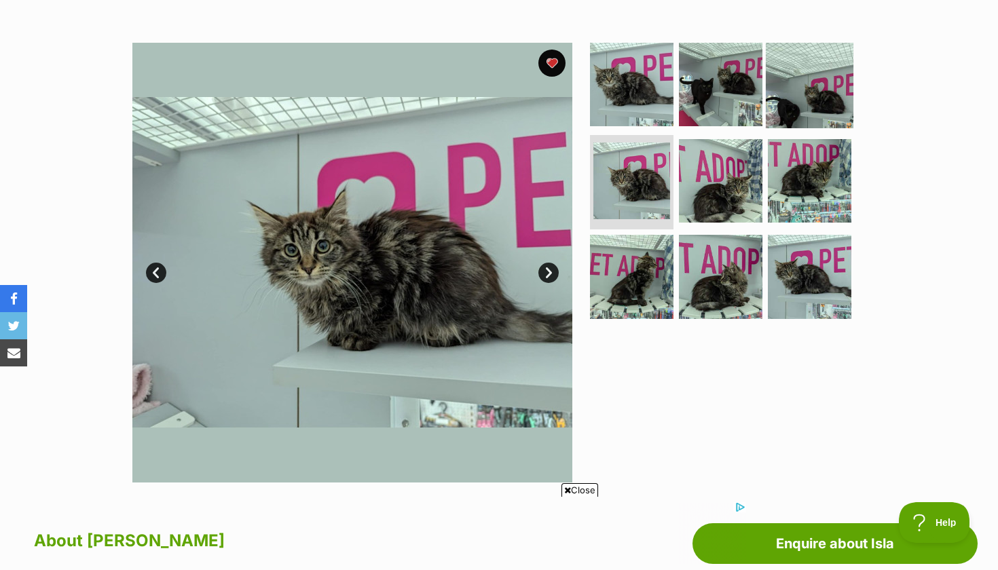
click at [829, 56] on img at bounding box center [810, 85] width 88 height 88
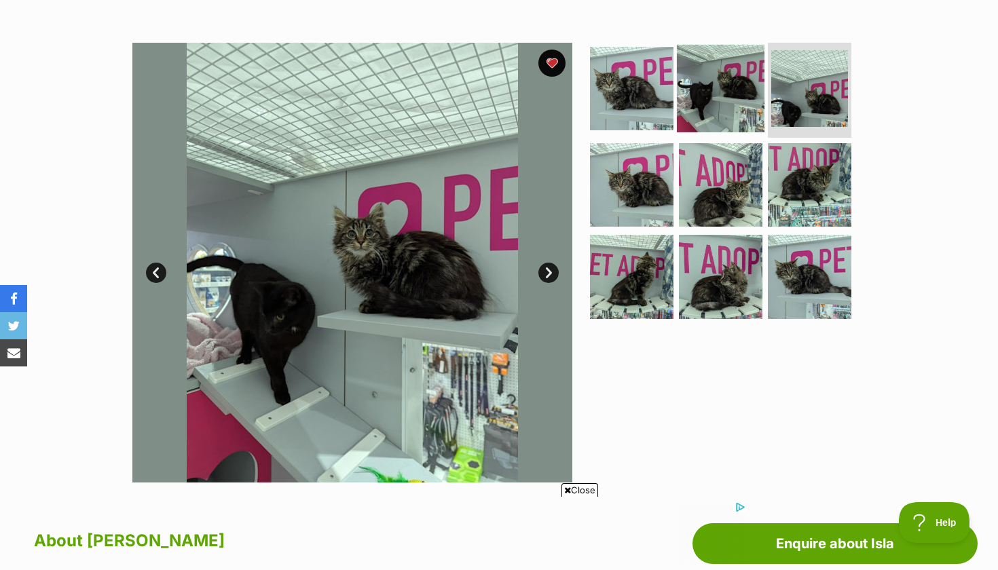
click at [735, 81] on img at bounding box center [721, 89] width 88 height 88
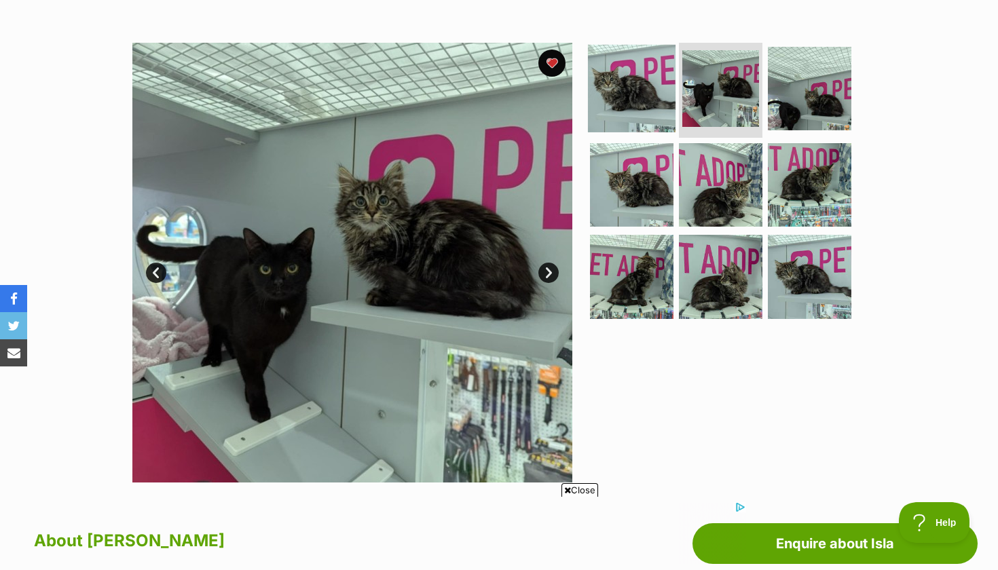
click at [654, 104] on img at bounding box center [632, 89] width 88 height 88
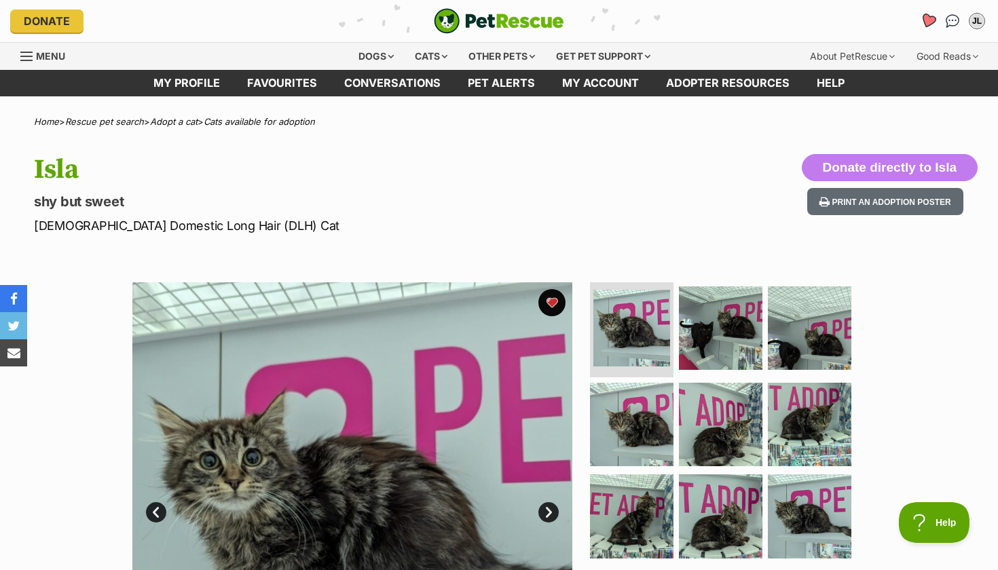
click at [925, 16] on icon "Favourites" at bounding box center [928, 21] width 16 height 16
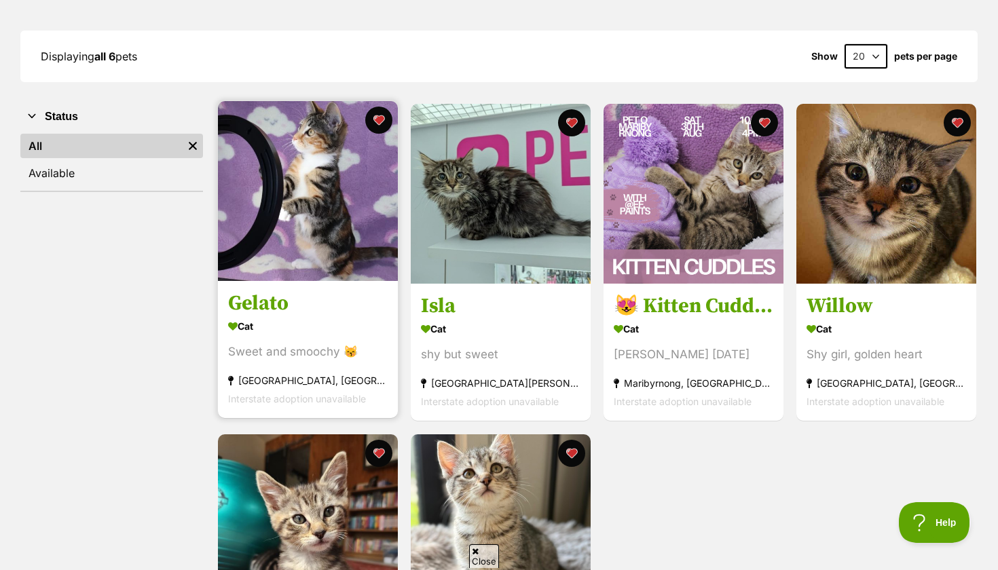
click at [355, 290] on link "Gelato Cat Sweet and smoochy 😽 Essendon, VIC Interstate adoption unavailable" at bounding box center [308, 350] width 180 height 138
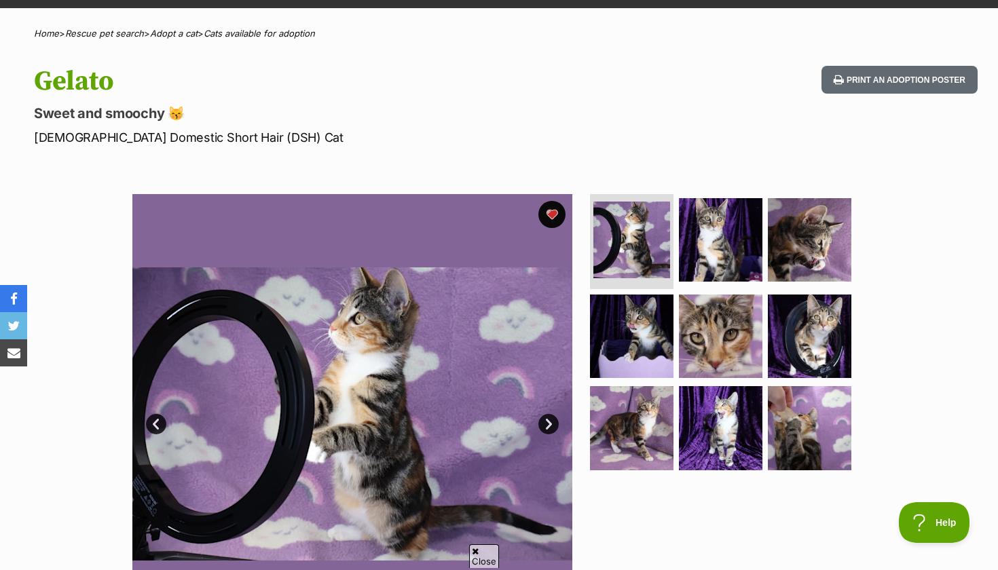
scroll to position [152, 0]
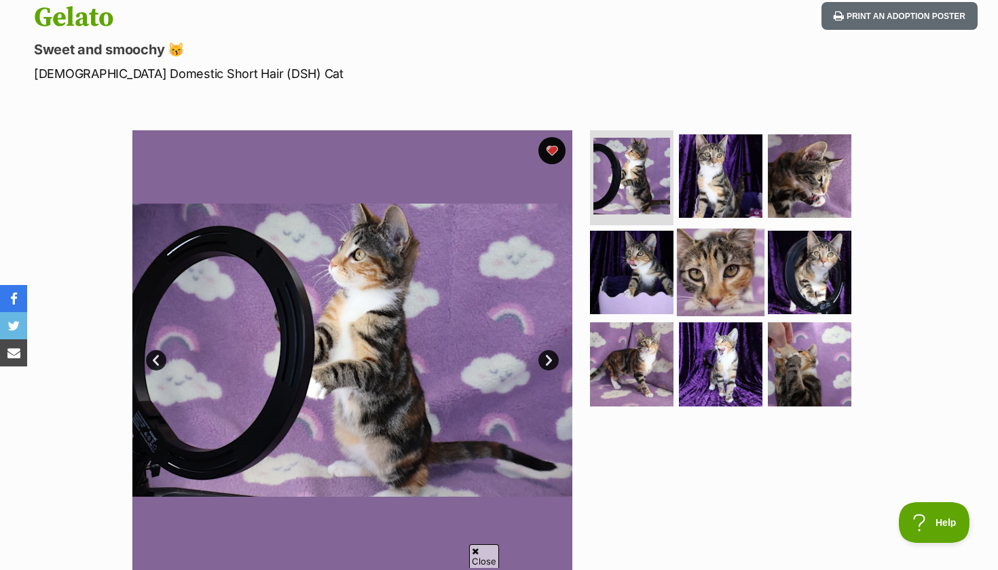
click at [699, 274] on img at bounding box center [721, 272] width 88 height 88
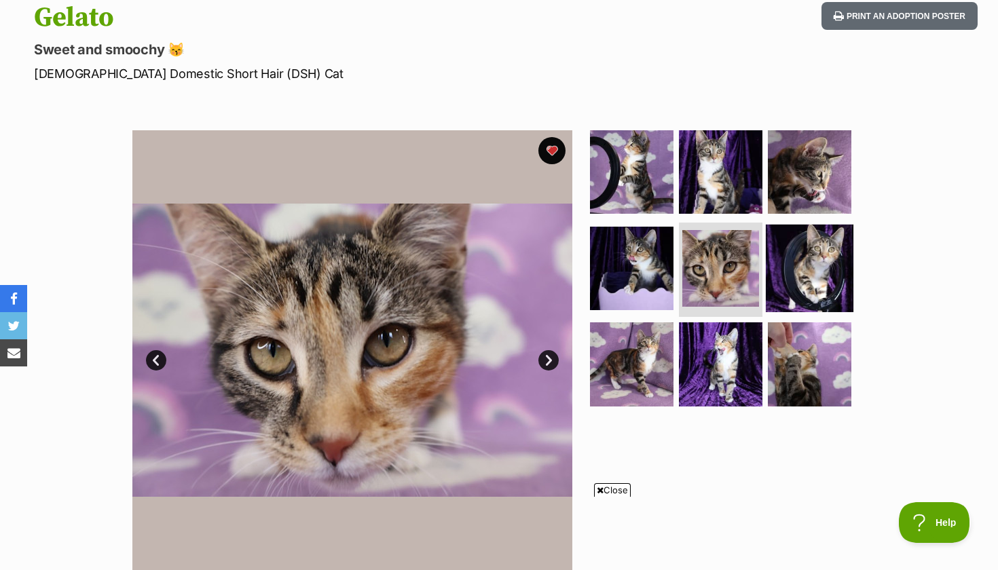
click at [818, 257] on img at bounding box center [810, 268] width 88 height 88
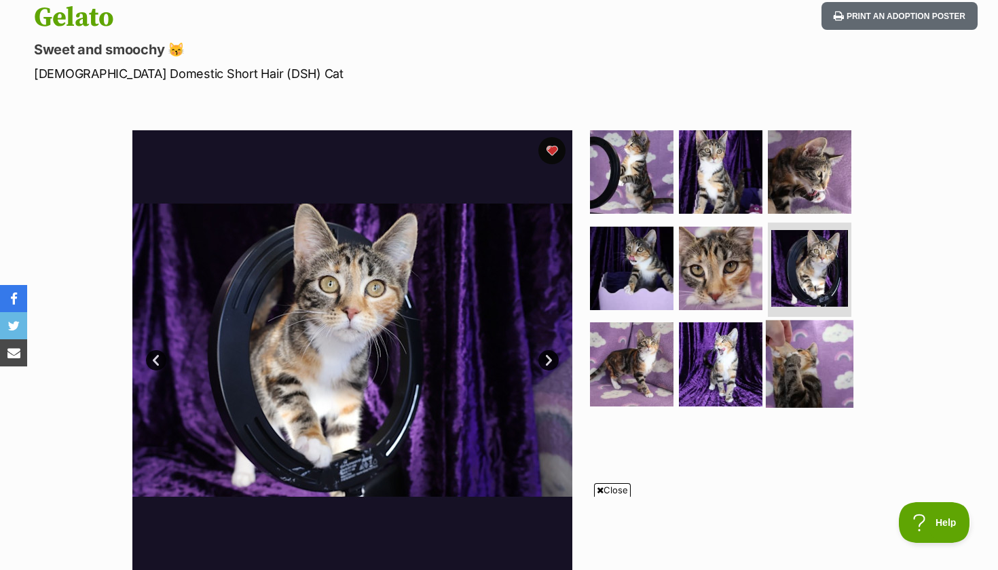
scroll to position [0, 0]
click at [817, 369] on img at bounding box center [810, 364] width 88 height 88
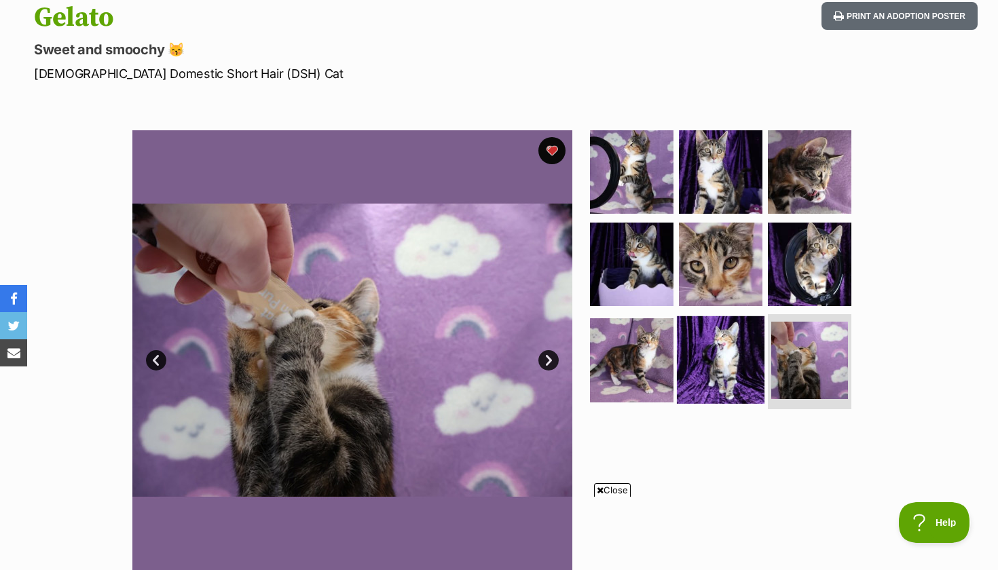
click at [732, 368] on img at bounding box center [721, 360] width 88 height 88
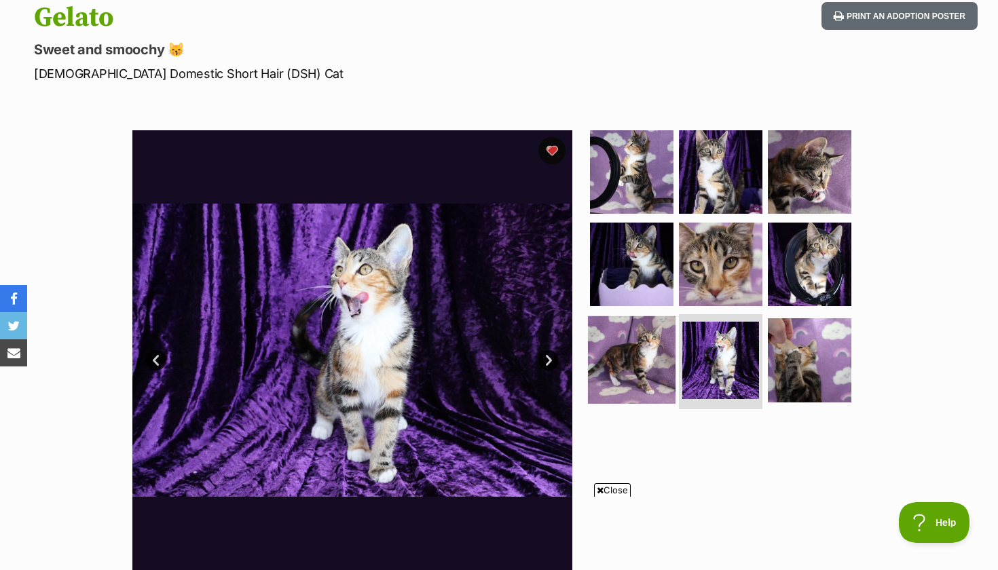
click at [656, 364] on img at bounding box center [632, 360] width 88 height 88
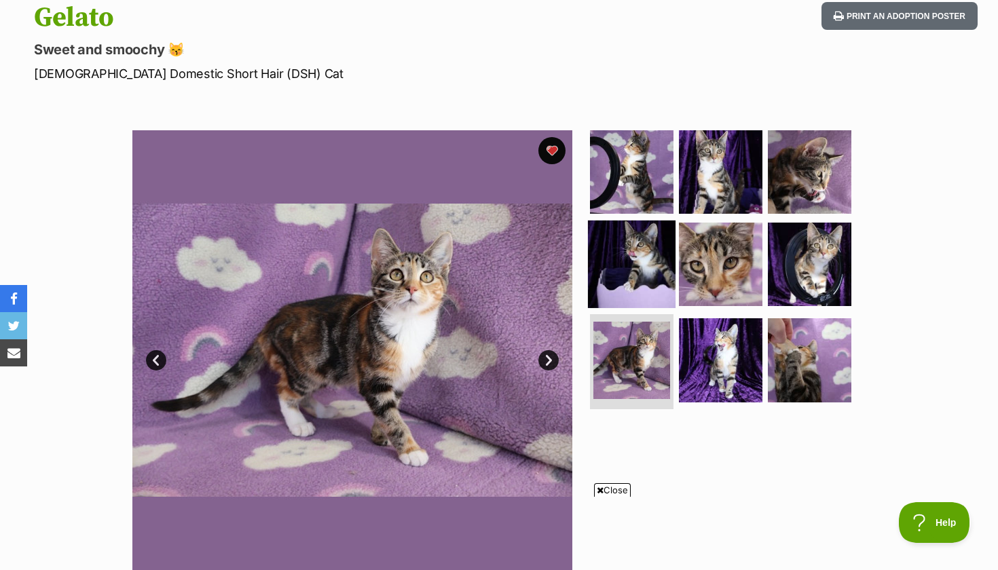
click at [633, 271] on img at bounding box center [632, 264] width 88 height 88
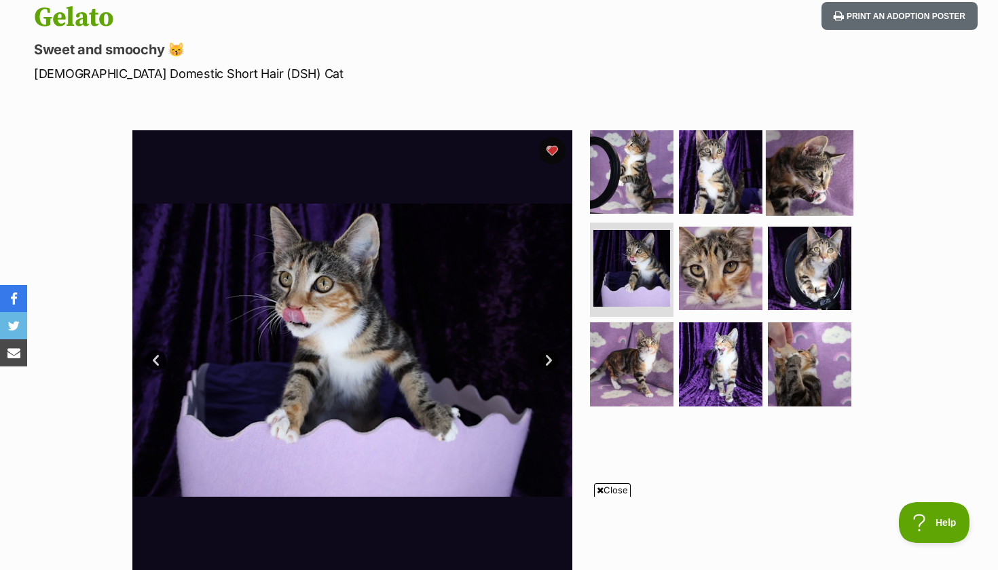
click at [778, 174] on img at bounding box center [810, 172] width 88 height 88
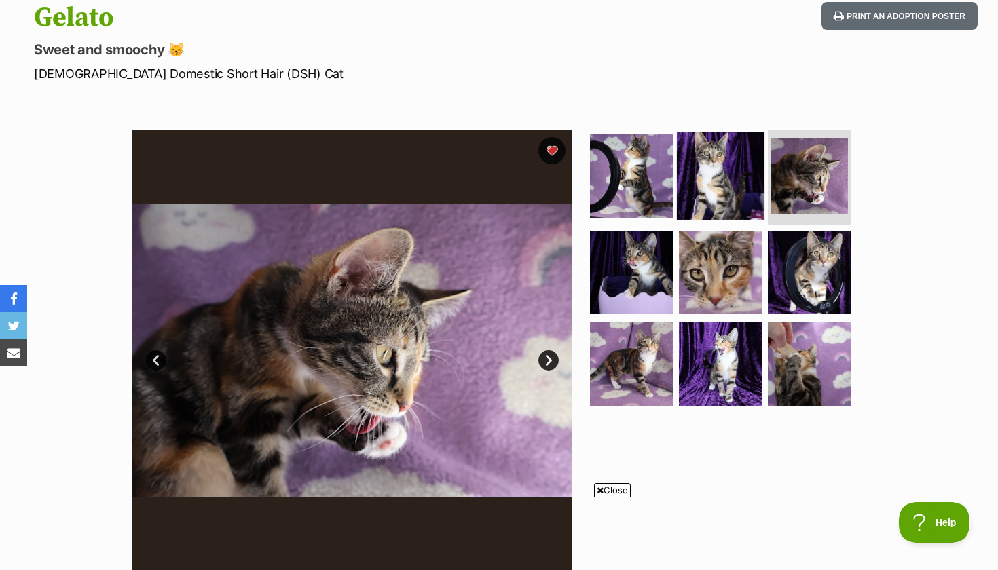
click at [726, 176] on img at bounding box center [721, 176] width 88 height 88
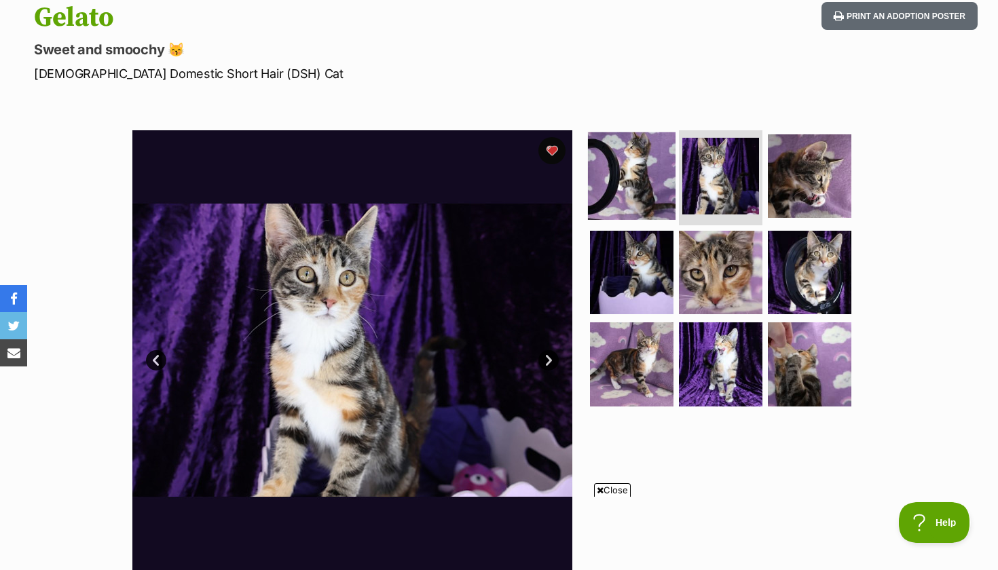
click at [635, 177] on img at bounding box center [632, 176] width 88 height 88
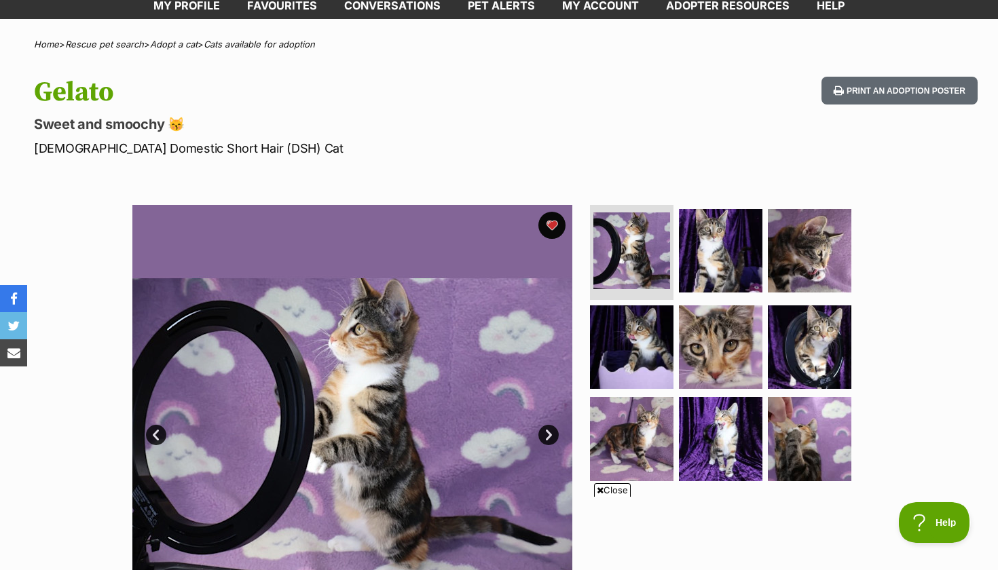
scroll to position [106, 0]
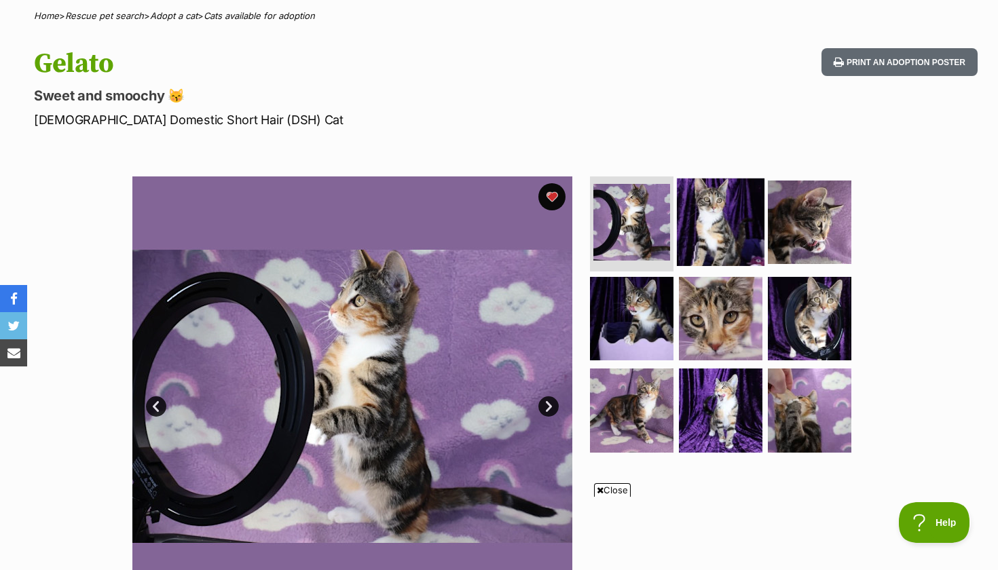
click at [711, 216] on img at bounding box center [721, 222] width 88 height 88
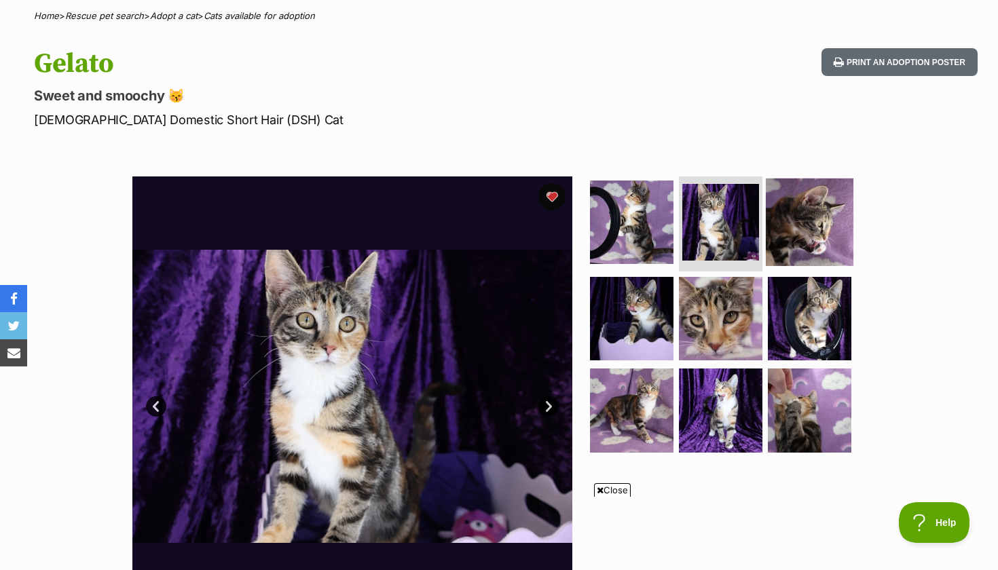
click at [816, 217] on img at bounding box center [810, 222] width 88 height 88
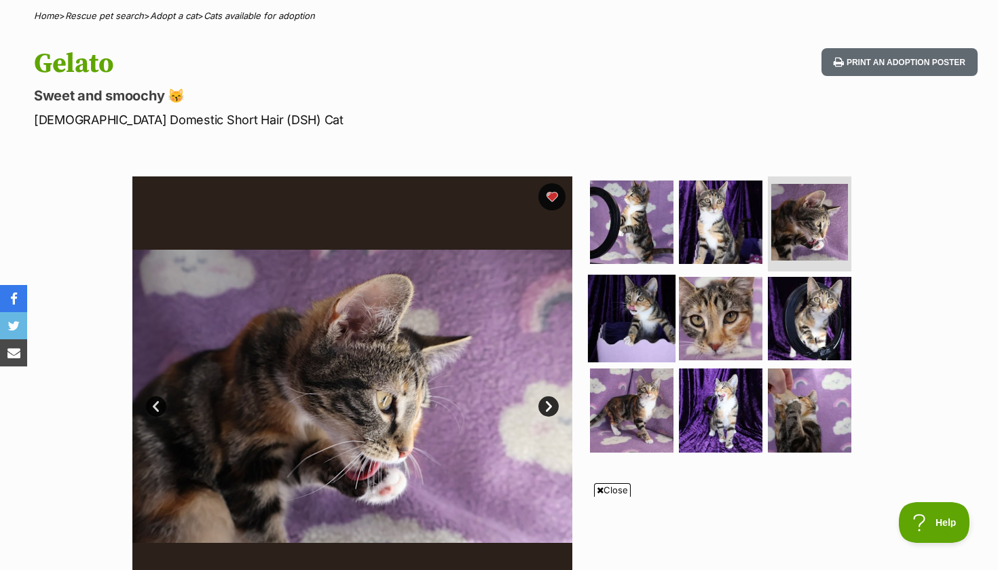
click at [639, 313] on img at bounding box center [632, 318] width 88 height 88
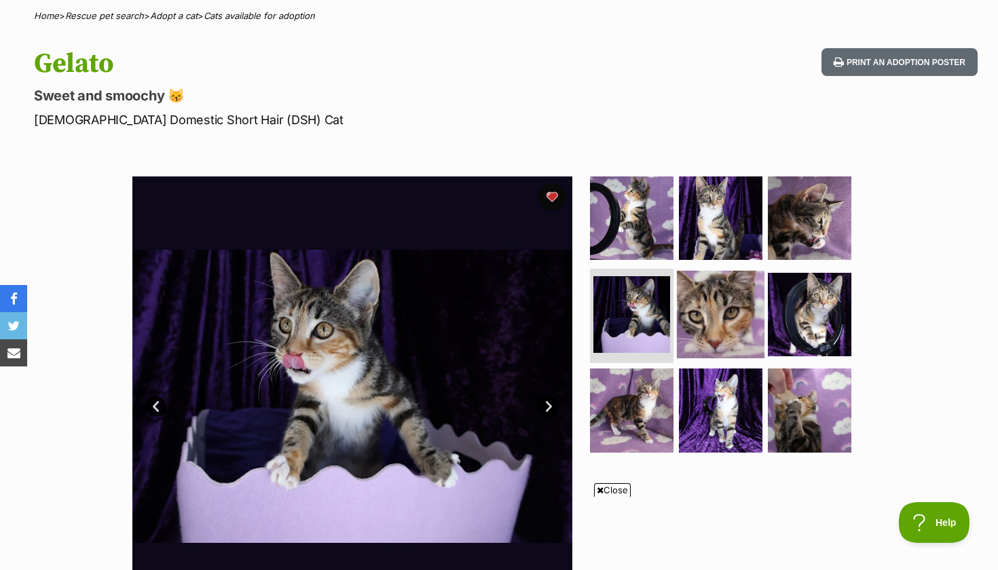
click at [726, 310] on img at bounding box center [721, 314] width 88 height 88
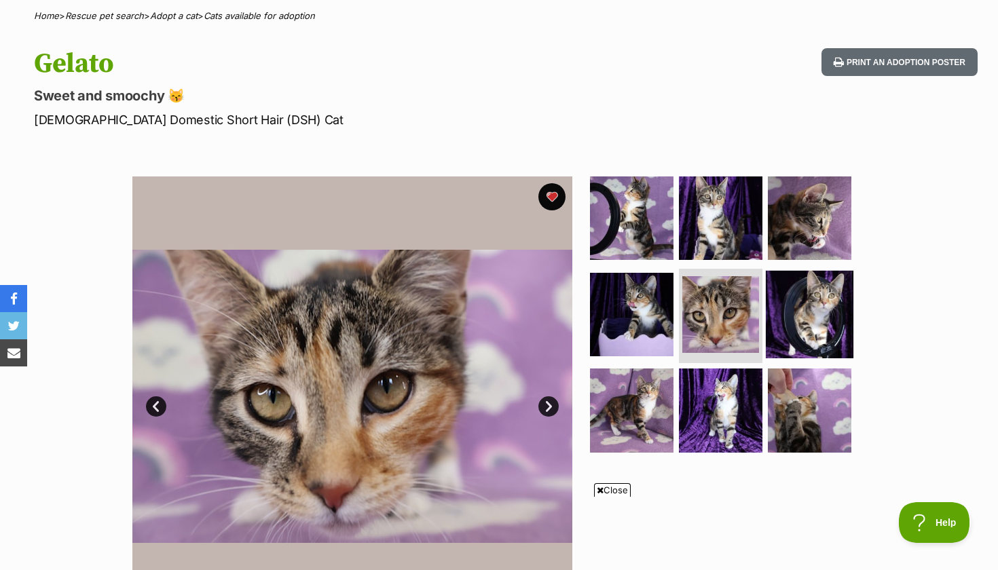
click at [775, 314] on img at bounding box center [810, 314] width 88 height 88
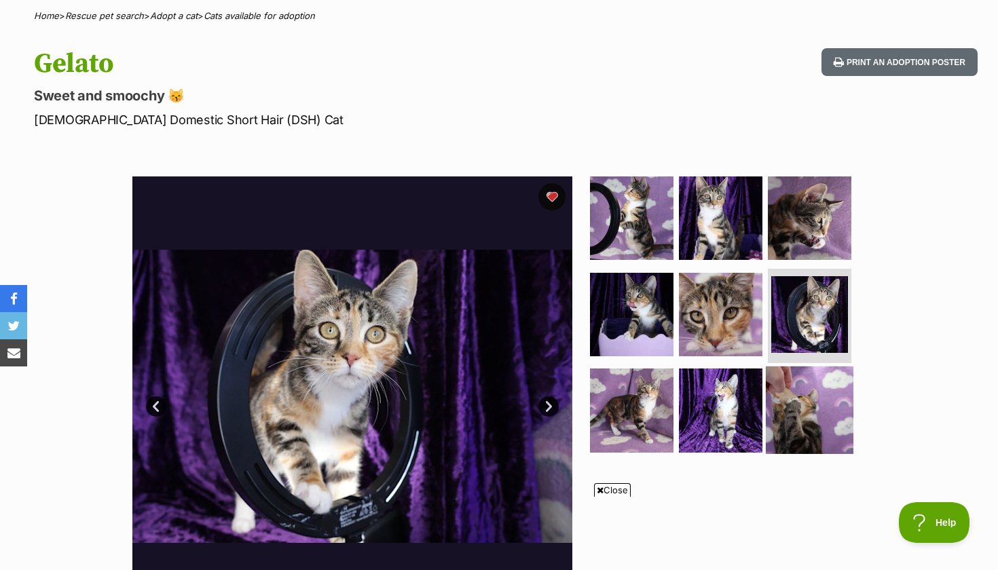
click at [789, 394] on img at bounding box center [810, 410] width 88 height 88
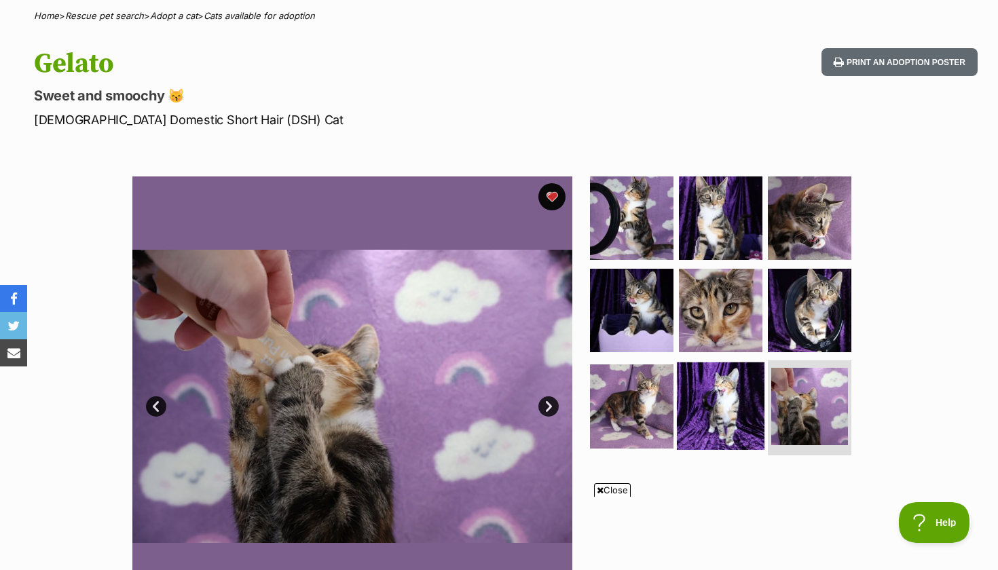
click at [747, 402] on img at bounding box center [721, 406] width 88 height 88
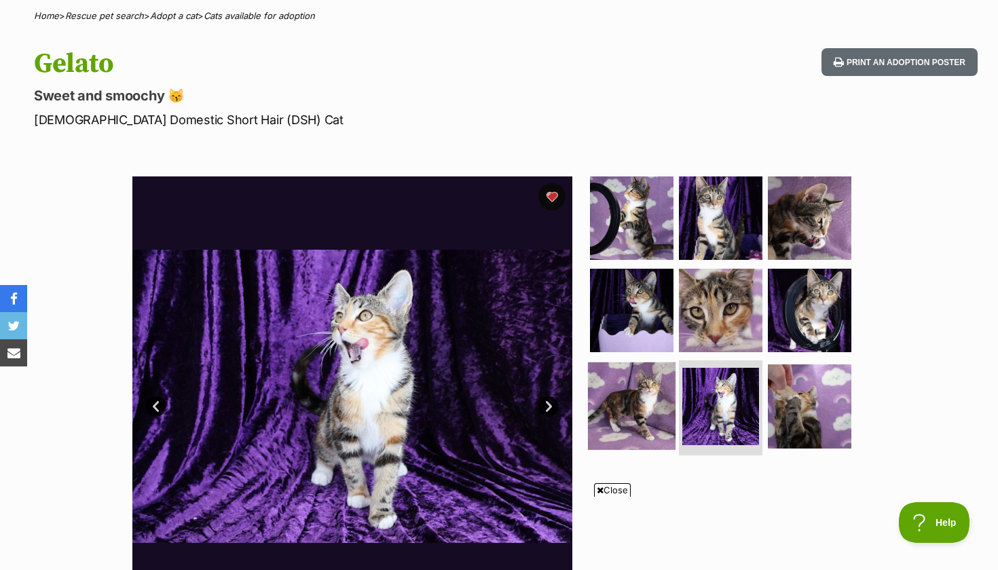
click at [645, 394] on img at bounding box center [632, 406] width 88 height 88
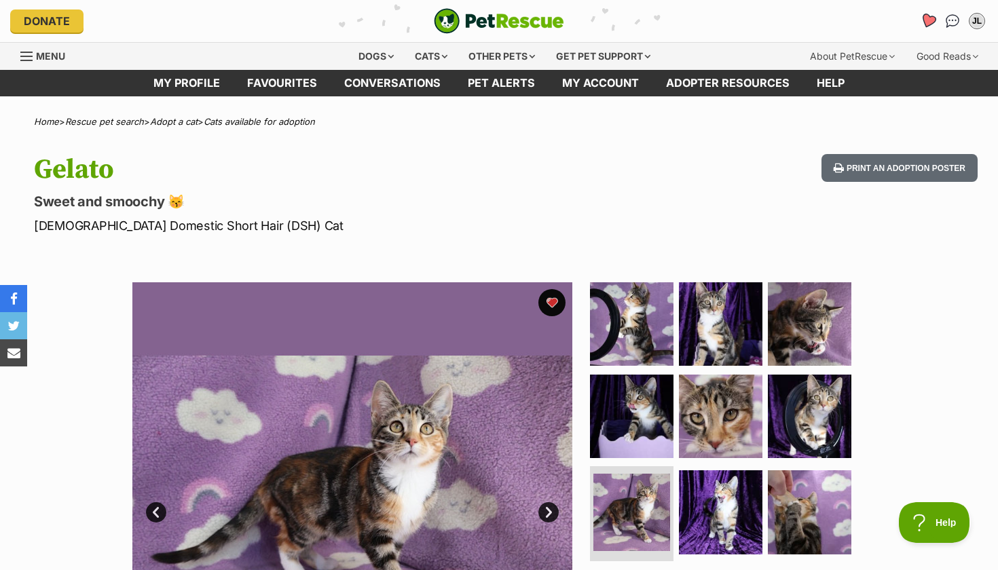
scroll to position [0, 0]
click at [926, 20] on icon "Favourites" at bounding box center [928, 21] width 16 height 16
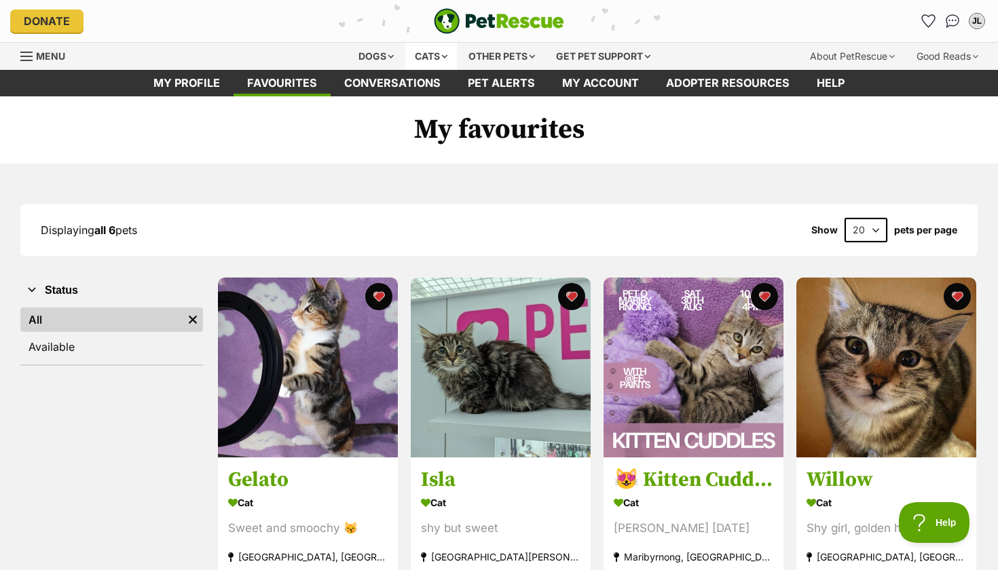
click at [421, 53] on div "Cats" at bounding box center [431, 56] width 52 height 27
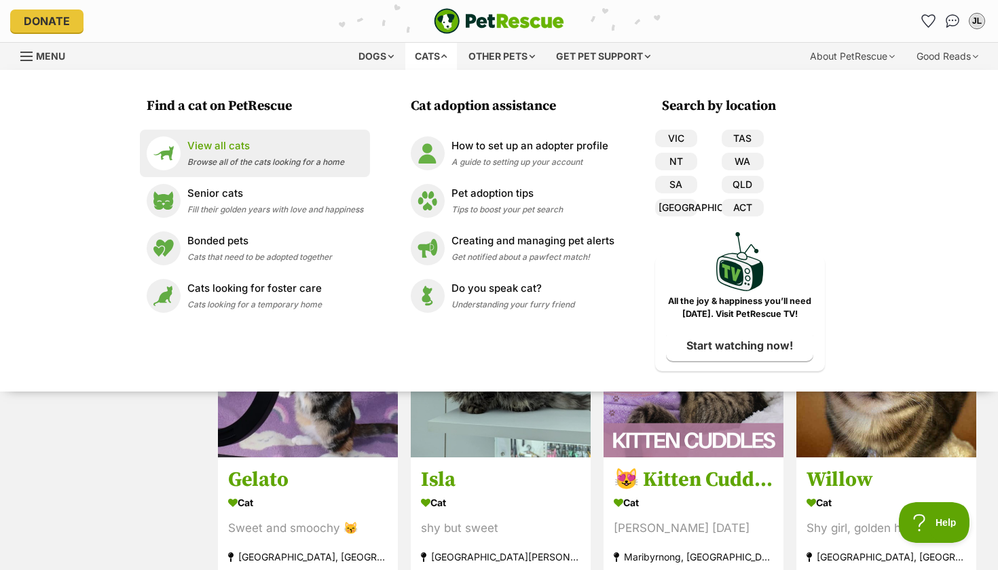
click at [291, 162] on span "Browse all of the cats looking for a home" at bounding box center [265, 162] width 157 height 10
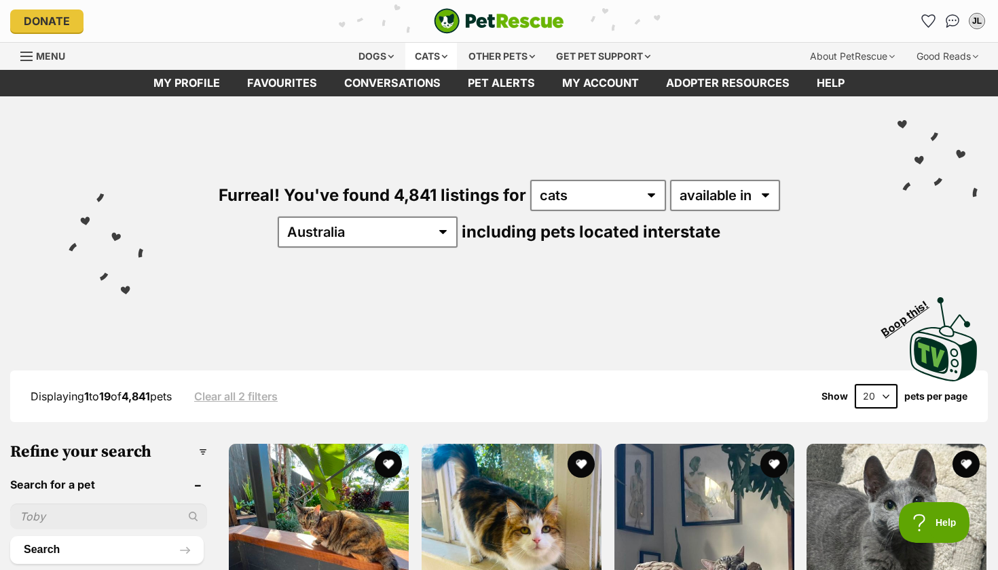
click at [424, 54] on div "Cats" at bounding box center [431, 56] width 52 height 27
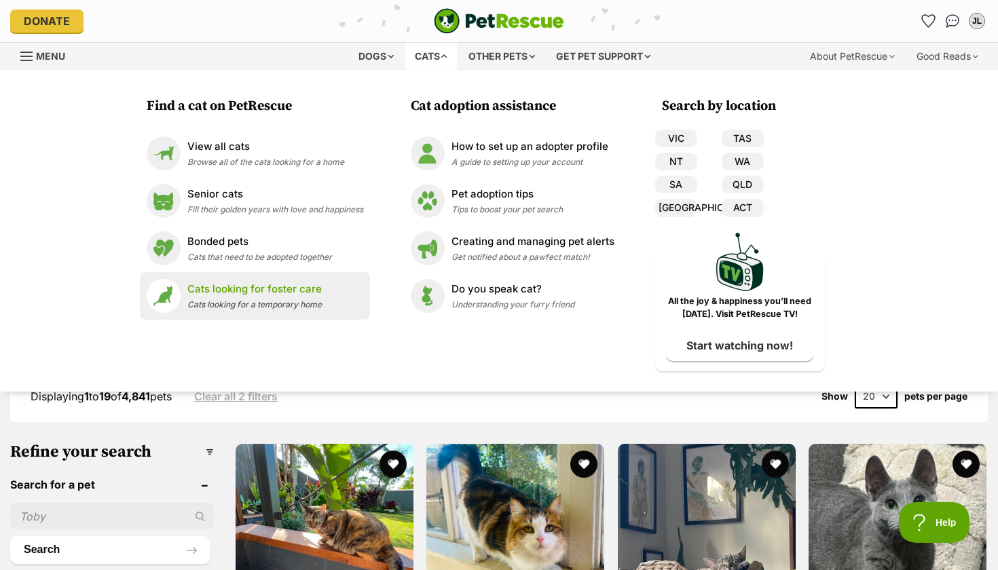
click at [299, 287] on p "Cats looking for foster care" at bounding box center [254, 290] width 134 height 16
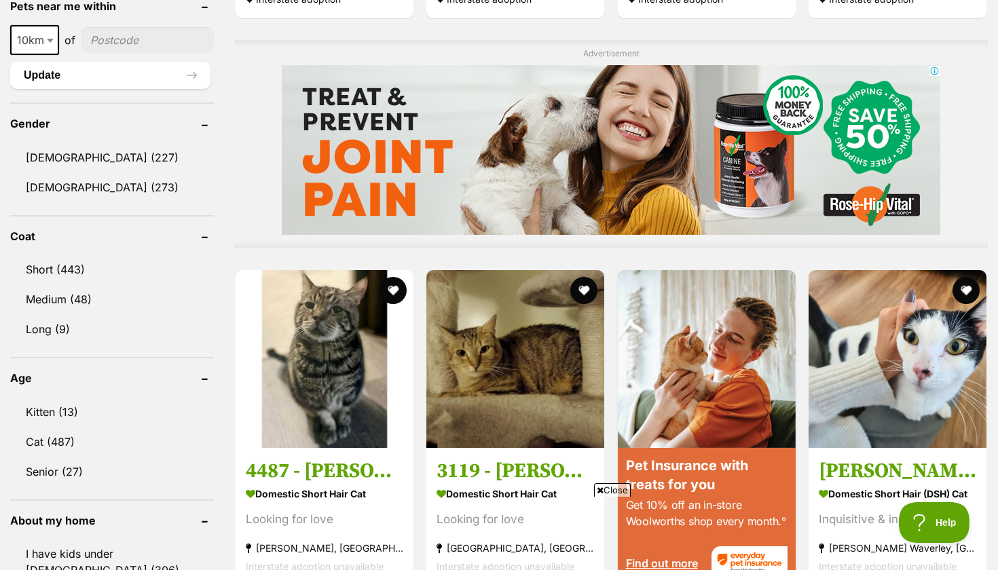
scroll to position [1093, 0]
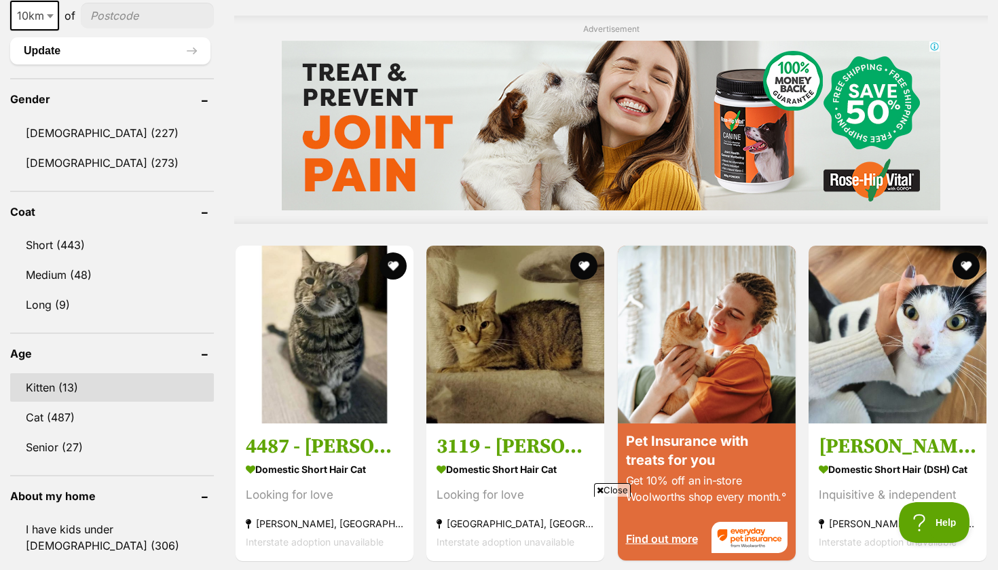
click at [96, 373] on link "Kitten (13)" at bounding box center [112, 387] width 204 height 29
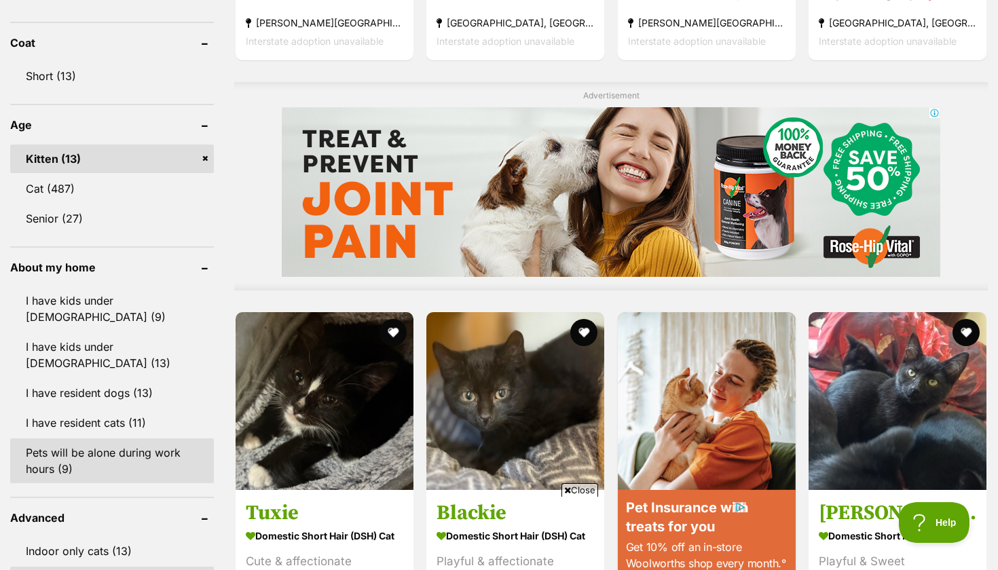
click at [177, 452] on link "Pets will be alone during work hours (9)" at bounding box center [112, 460] width 204 height 45
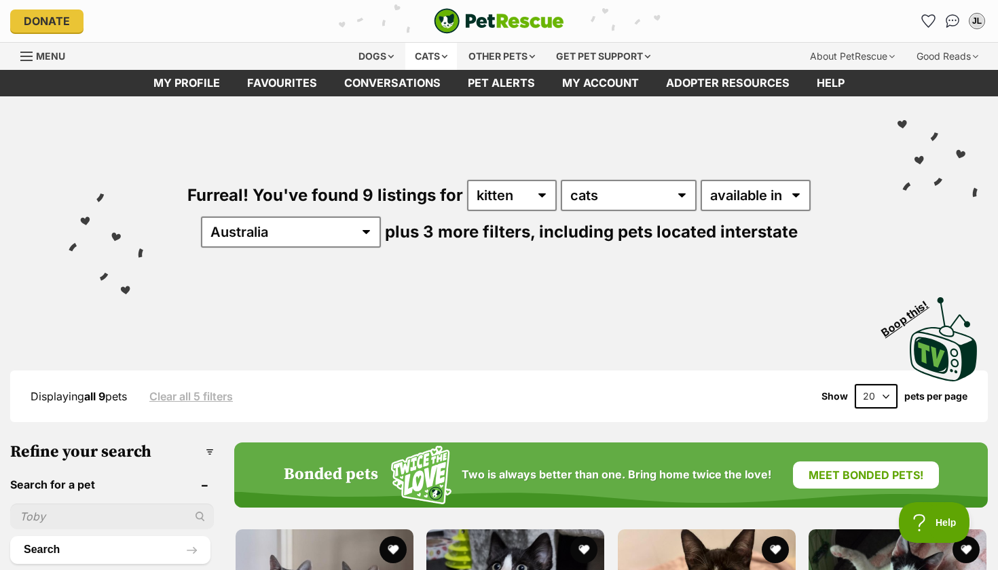
click at [421, 51] on div "Cats" at bounding box center [431, 56] width 52 height 27
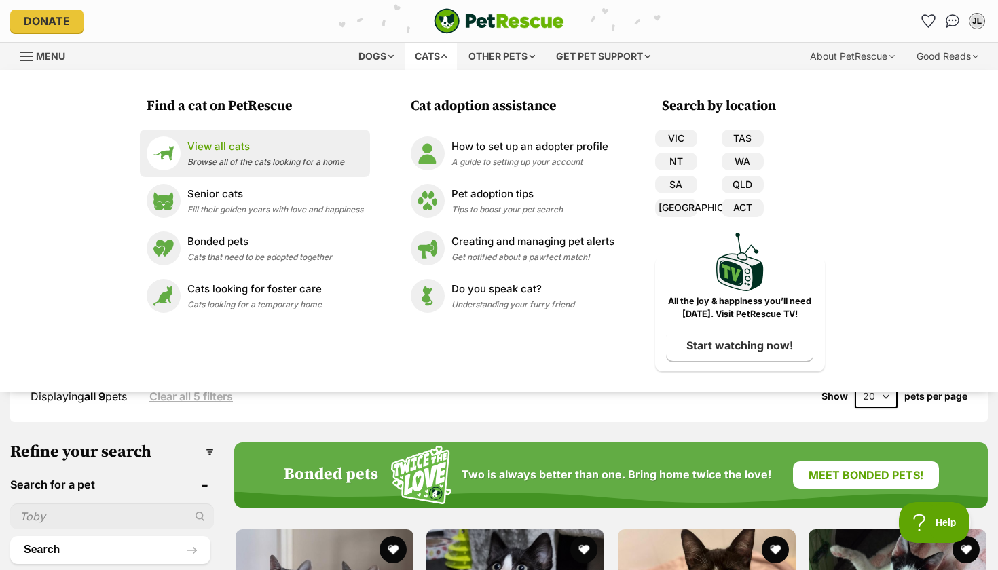
click at [261, 164] on span "Browse all of the cats looking for a home" at bounding box center [265, 162] width 157 height 10
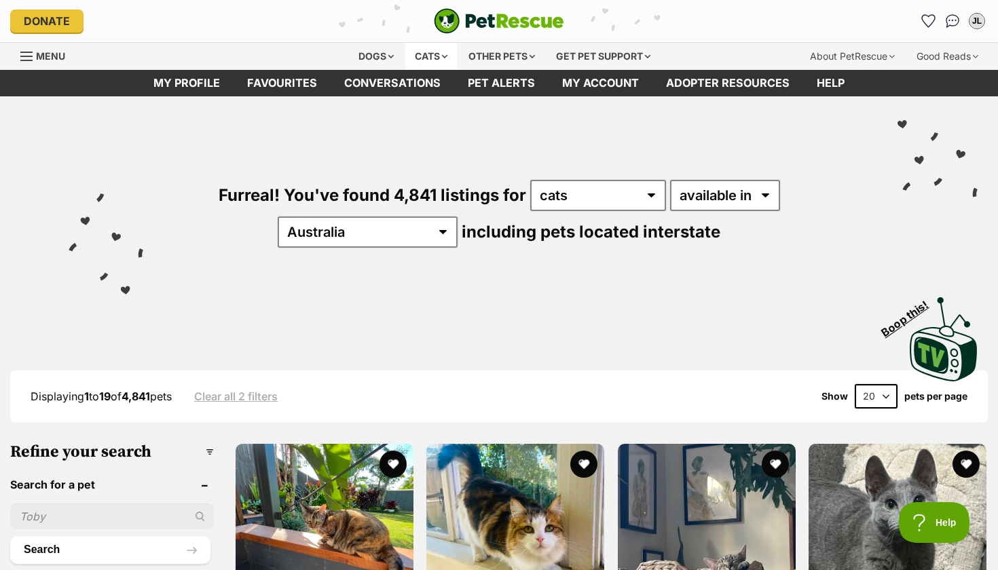
click at [428, 50] on div "Cats" at bounding box center [431, 56] width 52 height 27
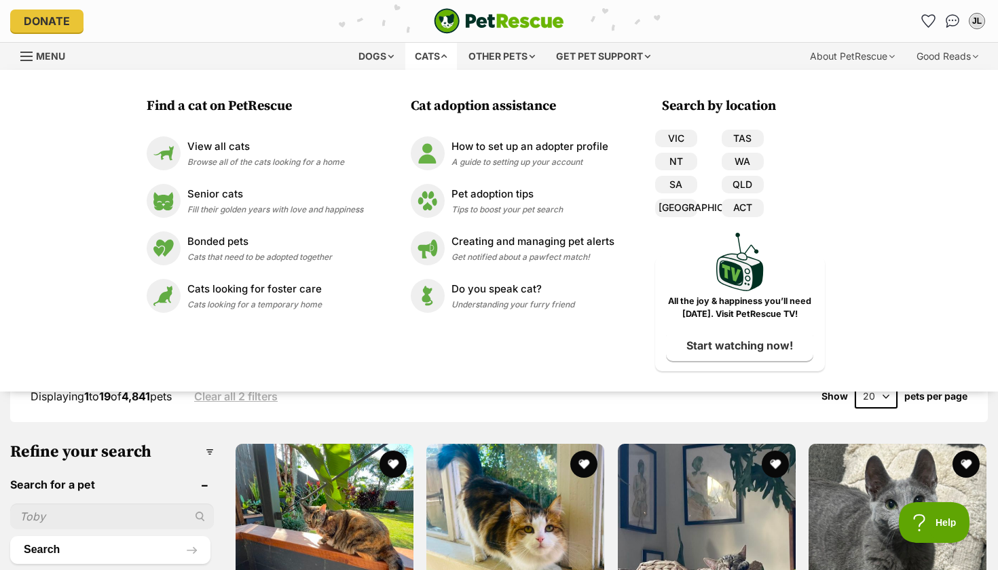
click at [337, 409] on div "Displaying 1 to 19 of 4,841 pets Clear all 2 filters Show 20 40 60 pets per page" at bounding box center [498, 397] width 977 height 52
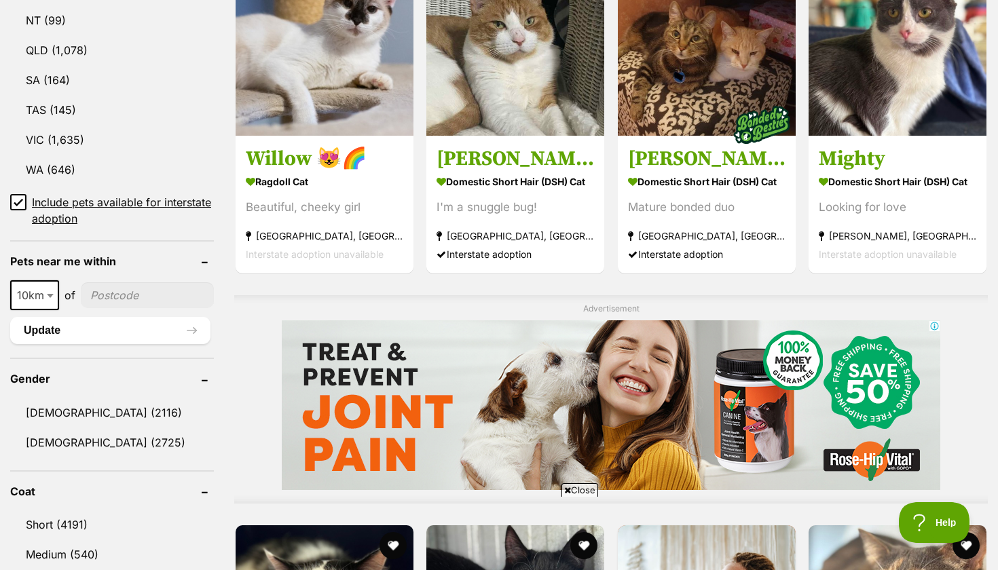
scroll to position [848, 0]
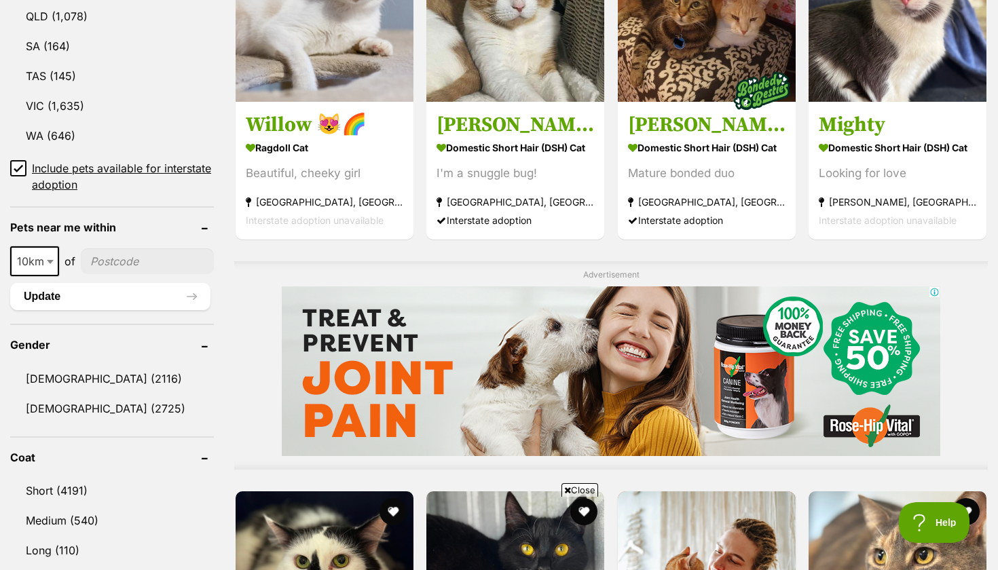
click at [134, 262] on input"] "postcode" at bounding box center [147, 261] width 133 height 26
type input"] "3064"
click at [47, 261] on span at bounding box center [52, 261] width 14 height 30
select select "25"
click at [101, 292] on button "Update" at bounding box center [110, 296] width 200 height 27
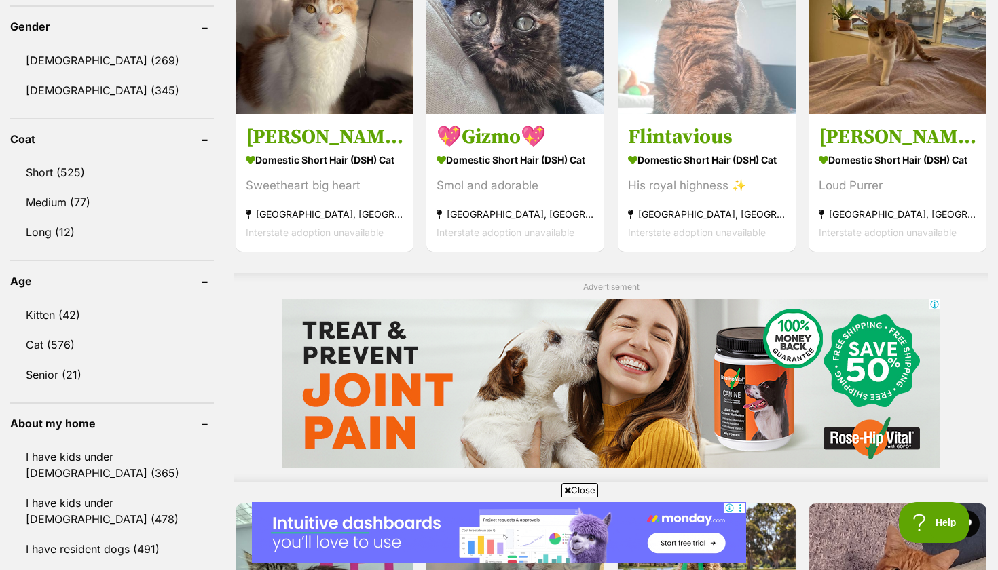
scroll to position [836, 0]
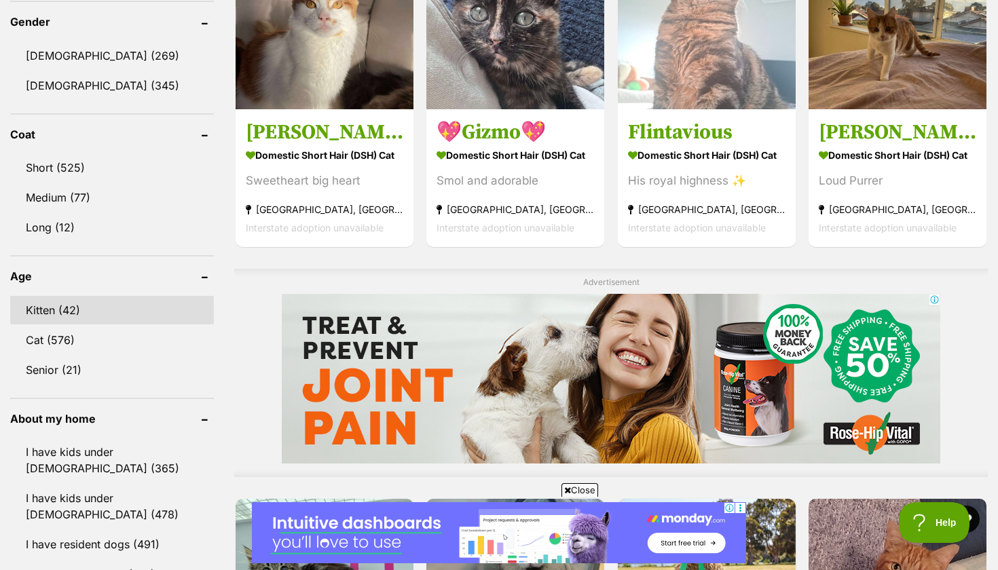
click at [84, 309] on link "Kitten (42)" at bounding box center [112, 310] width 204 height 29
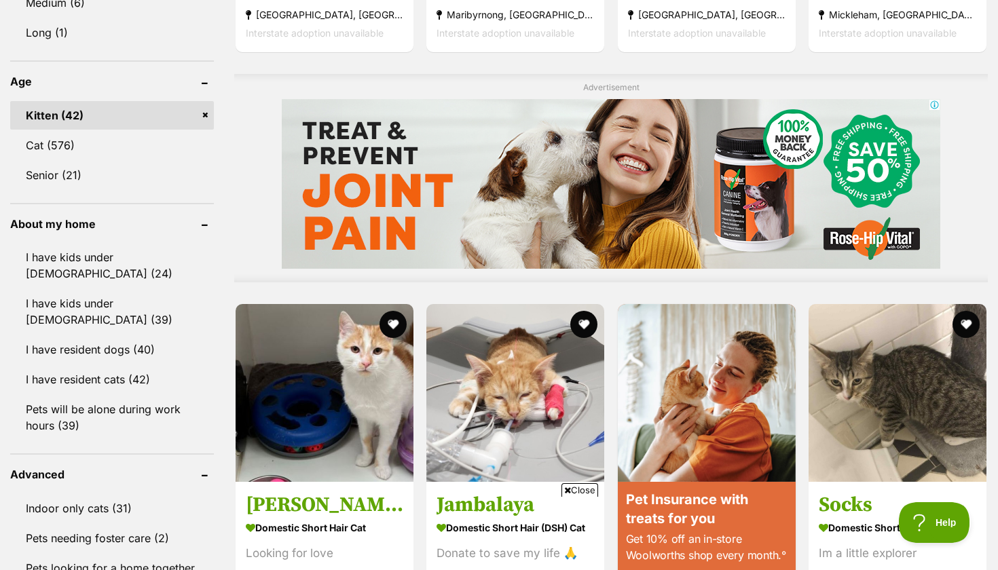
scroll to position [1031, 0]
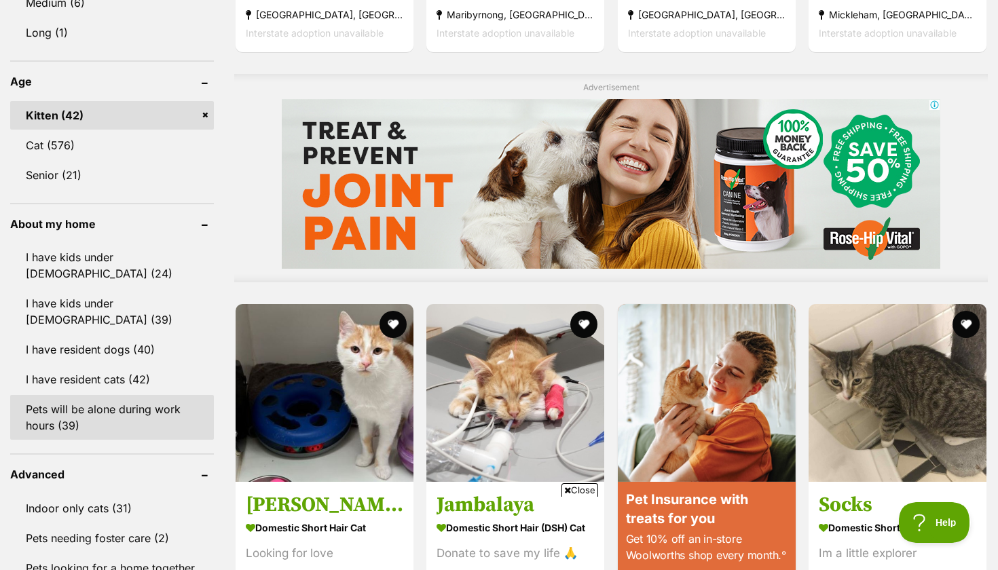
click at [102, 398] on link "Pets will be alone during work hours (39)" at bounding box center [112, 417] width 204 height 45
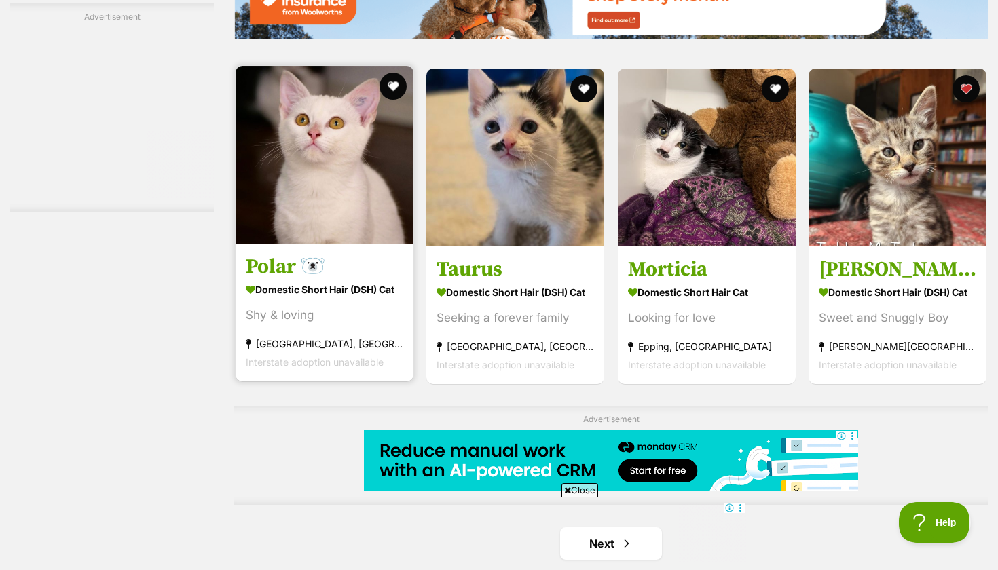
scroll to position [2069, 0]
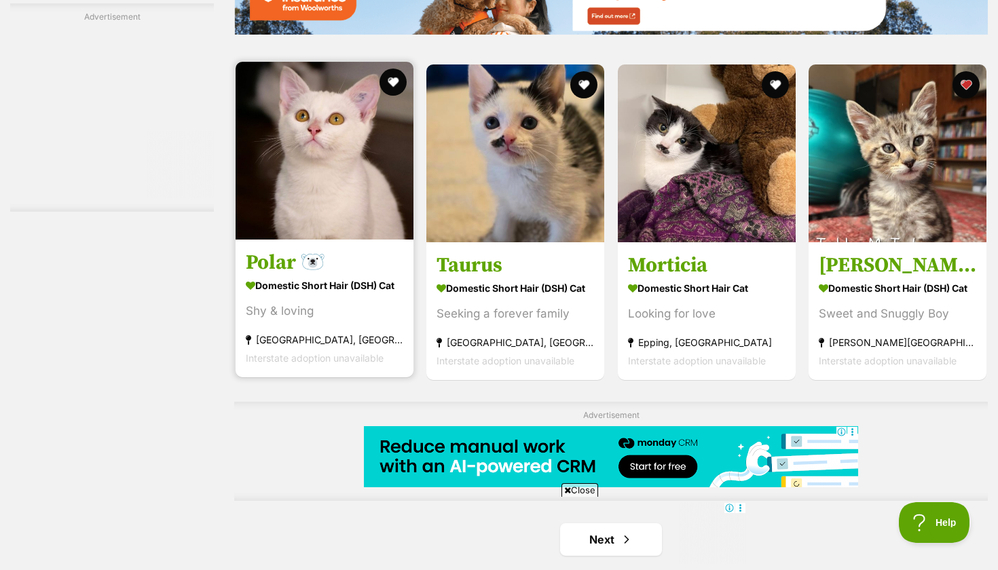
click at [354, 252] on h3 "Polar 🐻‍❄️" at bounding box center [324, 263] width 157 height 26
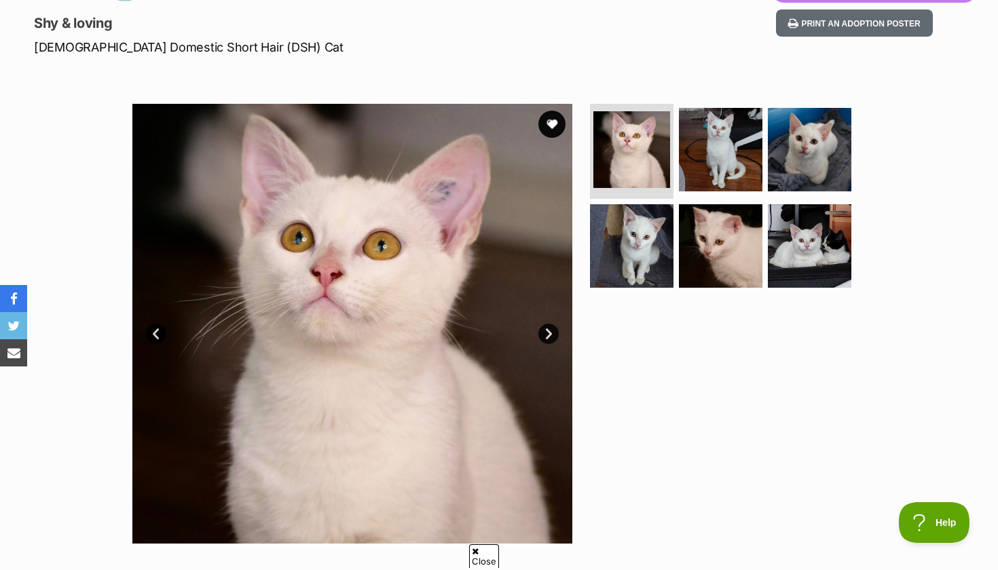
click at [545, 328] on link "Next" at bounding box center [548, 334] width 20 height 20
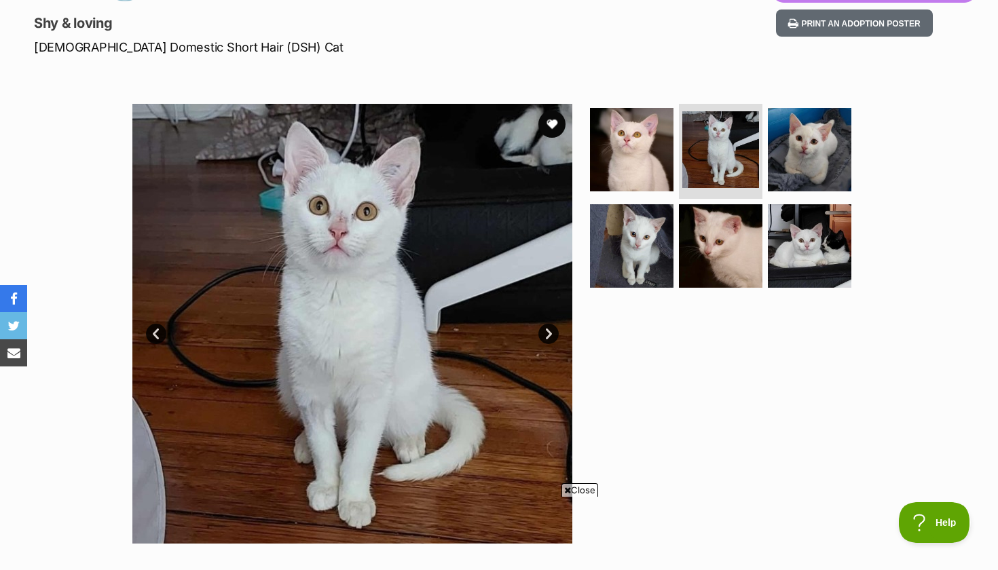
click at [545, 328] on link "Next" at bounding box center [548, 334] width 20 height 20
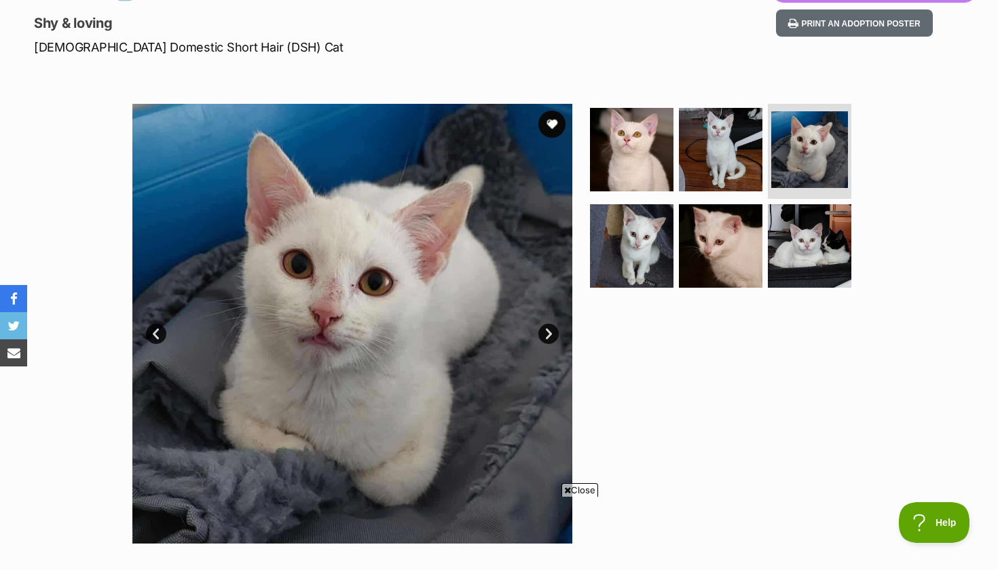
click at [545, 328] on link "Next" at bounding box center [548, 334] width 20 height 20
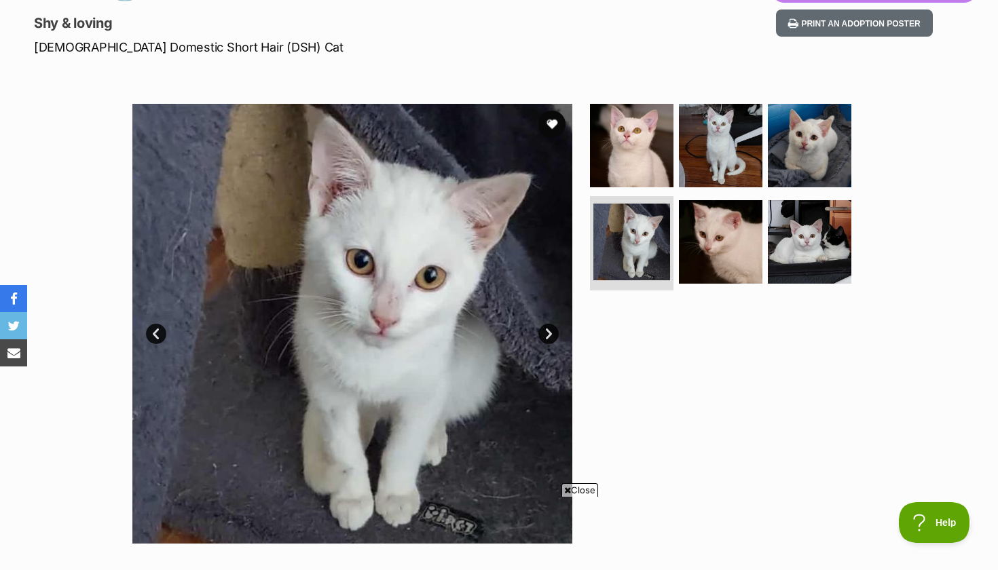
click at [545, 328] on link "Next" at bounding box center [548, 334] width 20 height 20
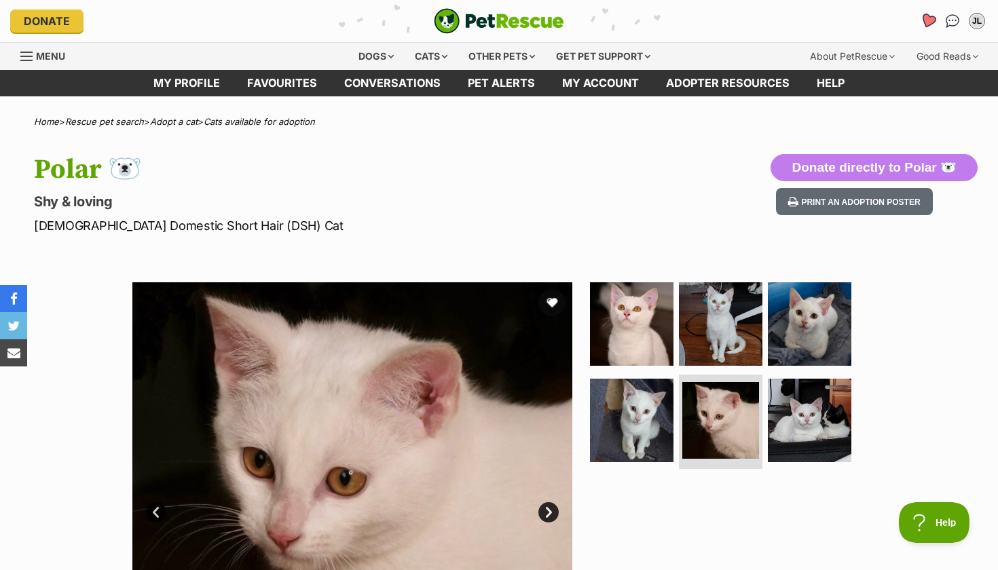
click at [926, 20] on icon "Favourites" at bounding box center [928, 21] width 16 height 16
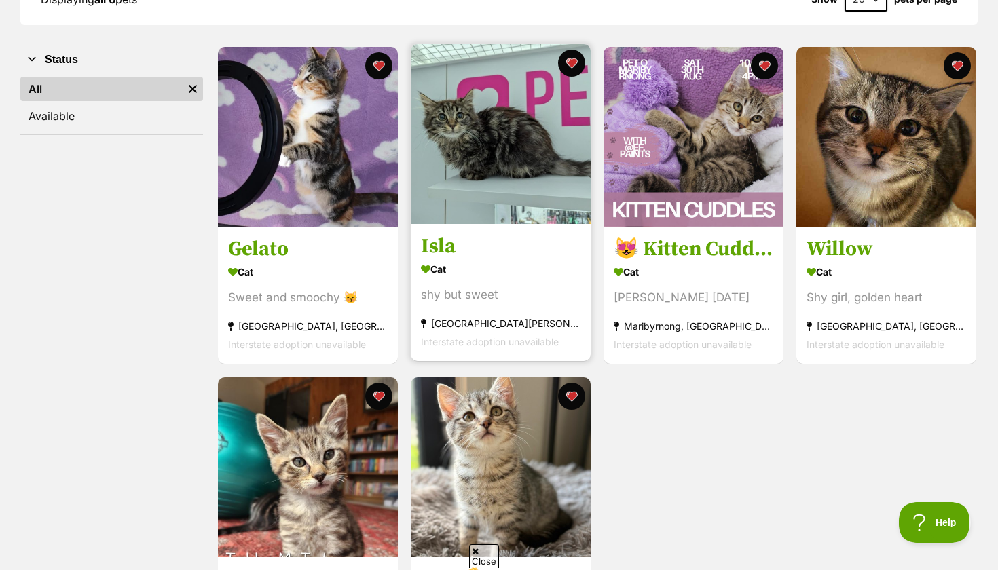
scroll to position [233, 0]
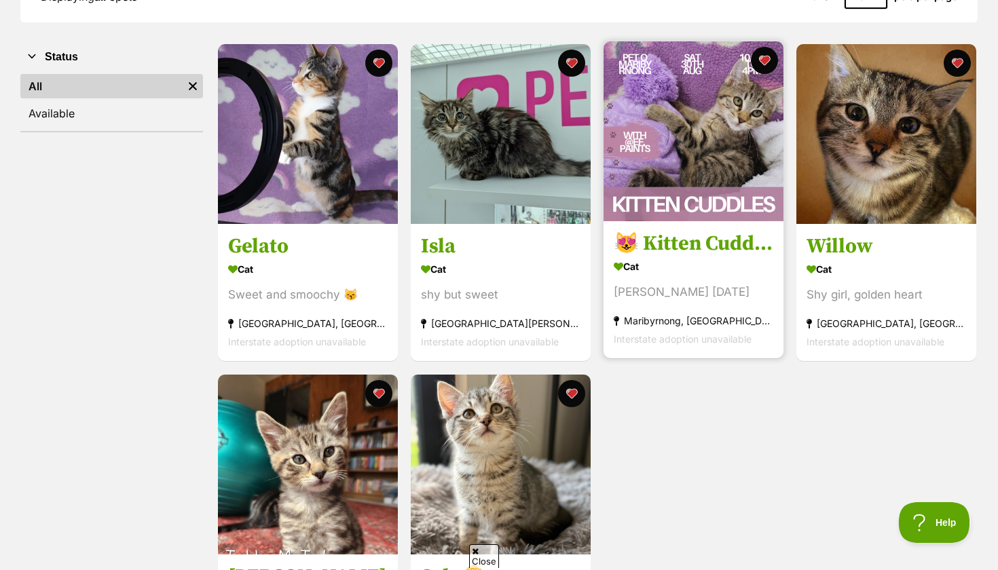
click at [713, 156] on img at bounding box center [693, 131] width 180 height 180
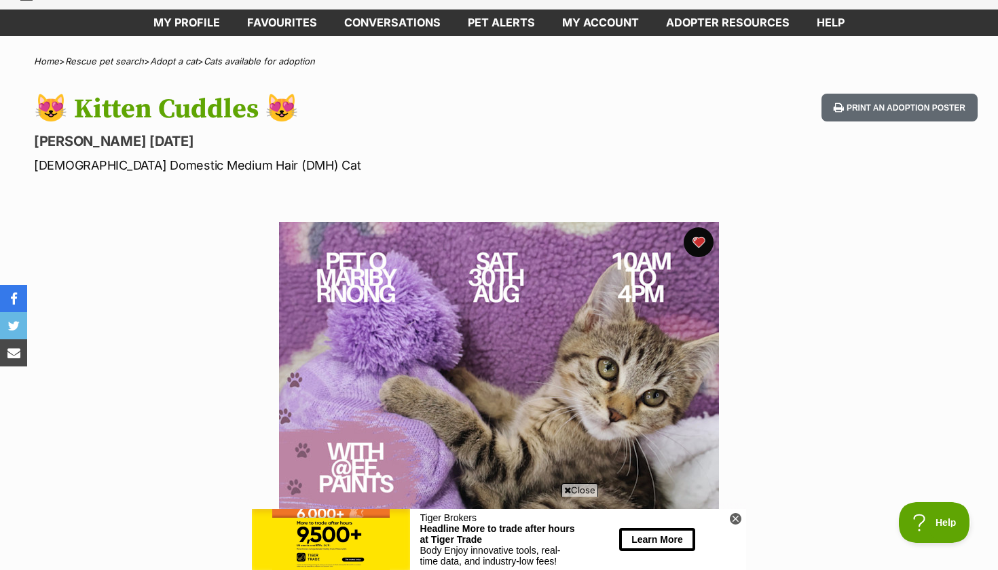
click at [702, 244] on button "favourite" at bounding box center [698, 242] width 30 height 30
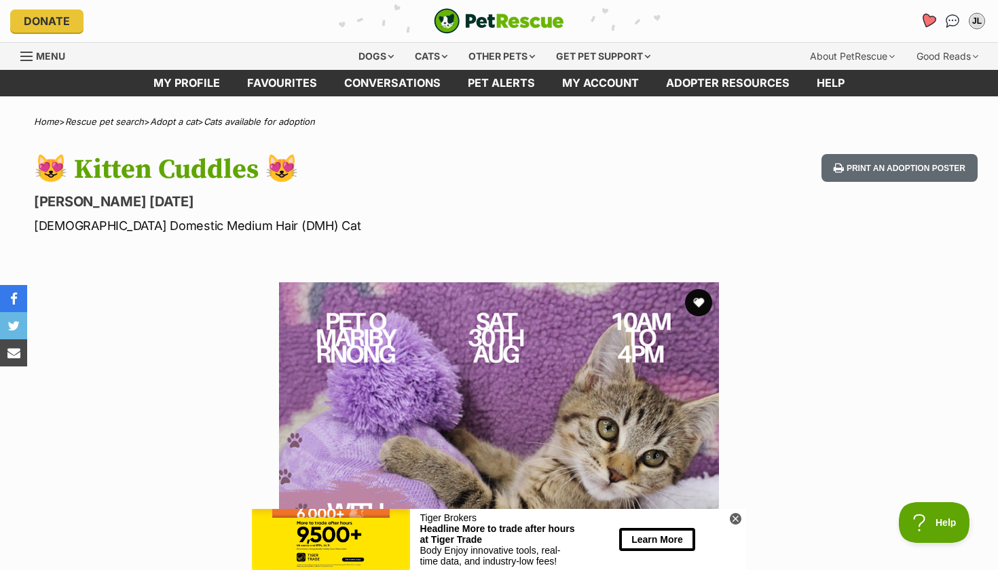
click at [935, 14] on link "Favourites" at bounding box center [927, 21] width 28 height 28
